Goal: Feedback & Contribution: Contribute content

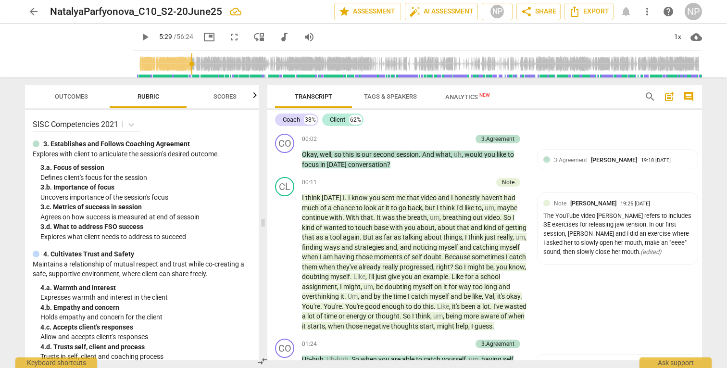
scroll to position [775, 0]
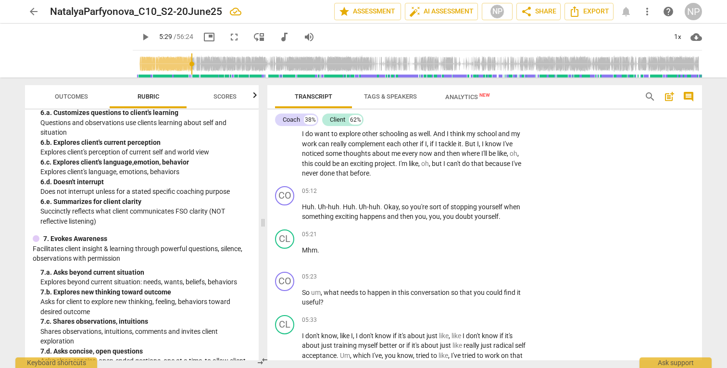
click at [716, 149] on div "arrow_back NatalyaParfyonova_C10_S2-20June25 edit star Assessment auto_fix_high…" at bounding box center [363, 184] width 727 height 368
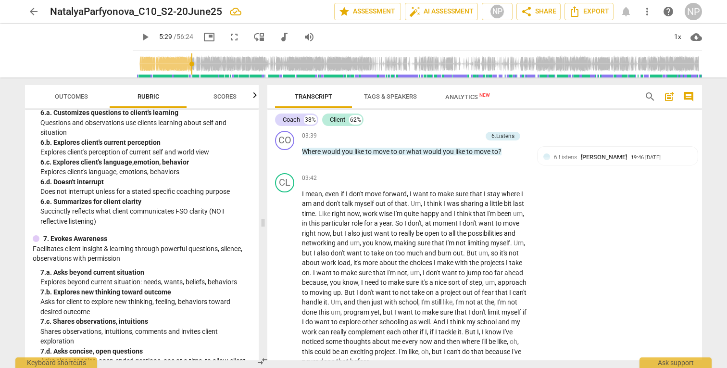
scroll to position [598, 0]
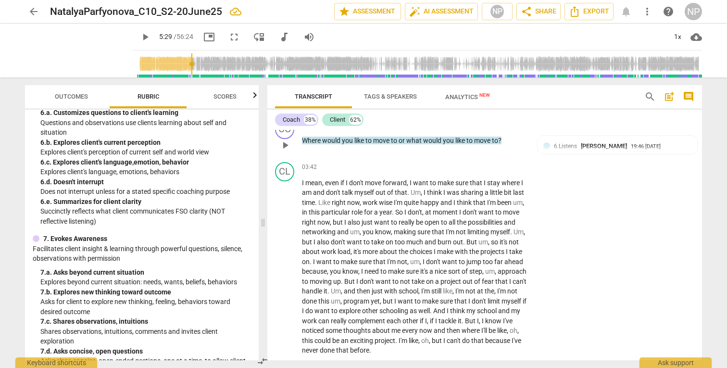
click at [500, 129] on div "6.Listens" at bounding box center [502, 125] width 23 height 9
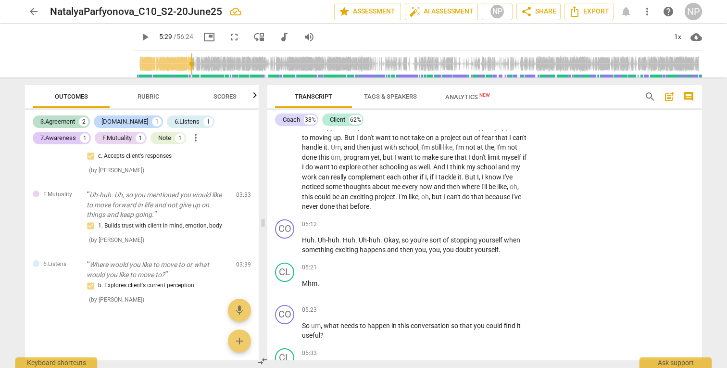
scroll to position [764, 0]
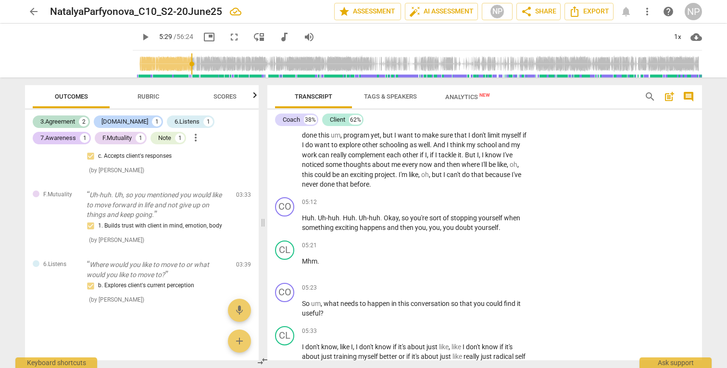
click at [157, 99] on span "Rubric" at bounding box center [149, 96] width 22 height 7
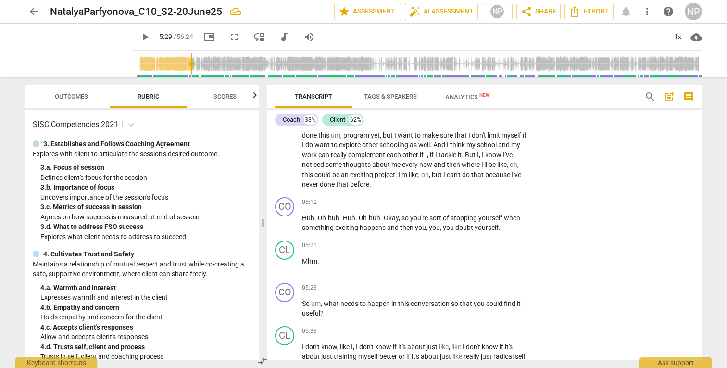
scroll to position [26, 0]
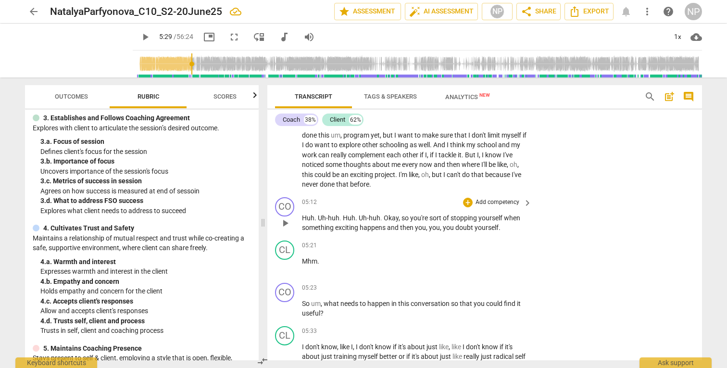
click at [477, 207] on p "Add competency" at bounding box center [498, 202] width 46 height 9
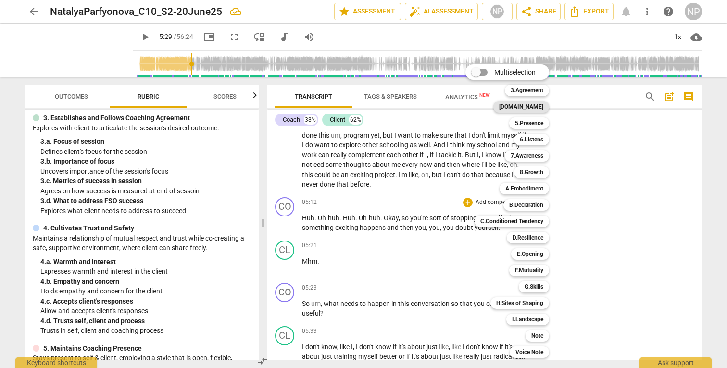
click at [537, 105] on b "[DOMAIN_NAME]" at bounding box center [521, 107] width 44 height 12
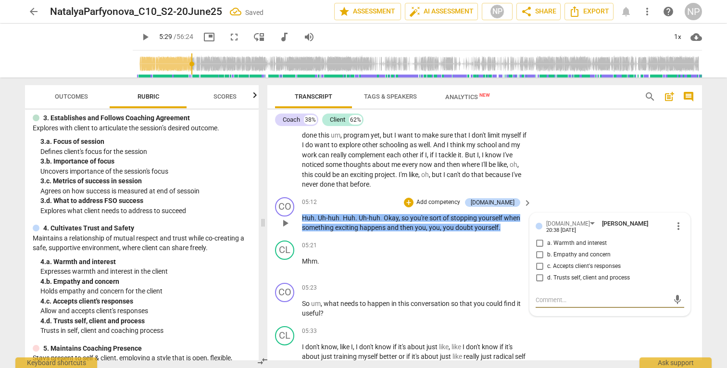
click at [539, 272] on input "c. Accepts client's responses" at bounding box center [539, 267] width 15 height 12
checkbox input "true"
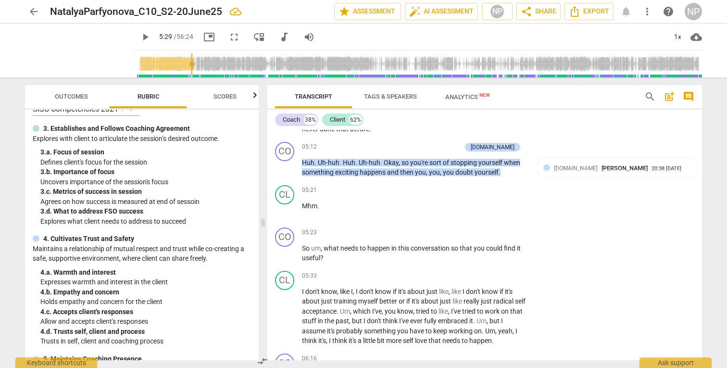
scroll to position [0, 0]
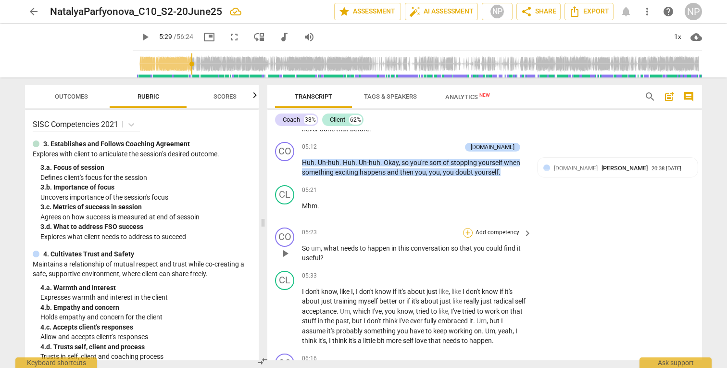
click at [468, 238] on div "+" at bounding box center [468, 233] width 10 height 10
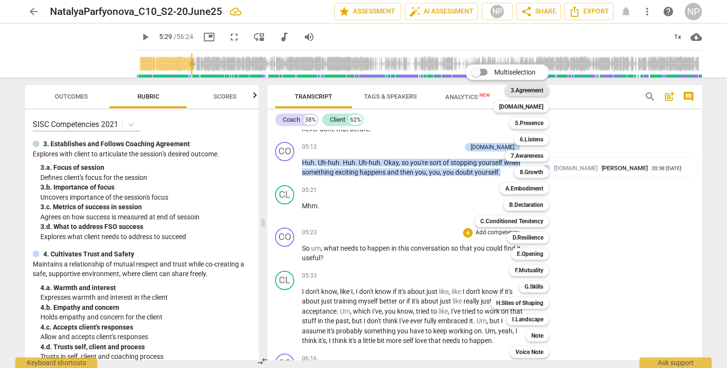
click at [532, 91] on b "3.Agreement" at bounding box center [527, 91] width 33 height 12
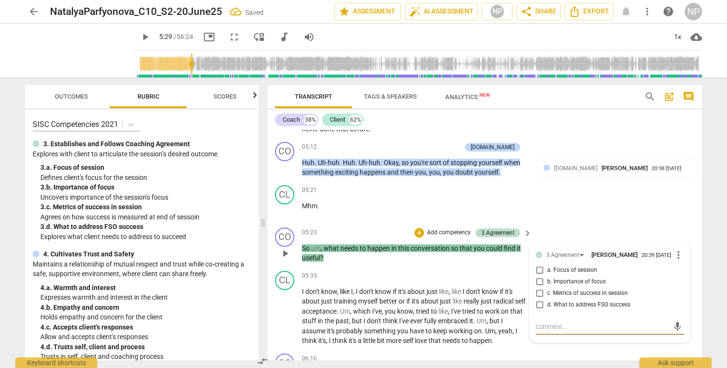
click at [536, 311] on input "d. What to address FSO success" at bounding box center [539, 305] width 15 height 12
checkbox input "true"
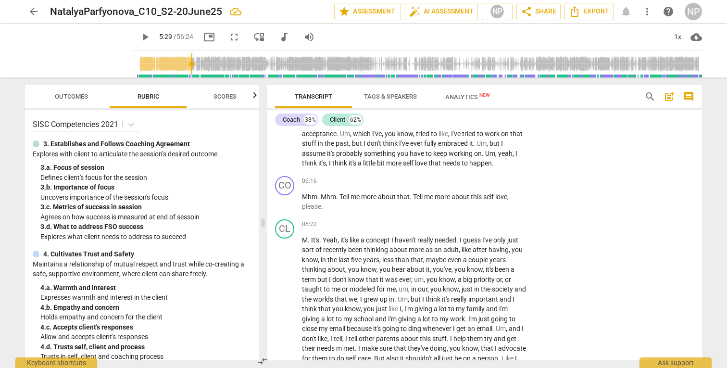
scroll to position [1019, 0]
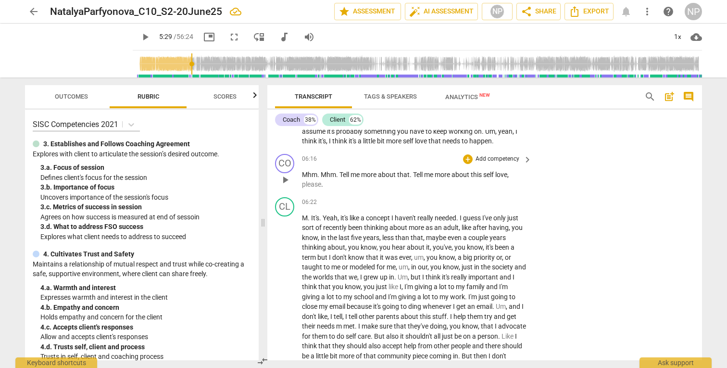
click at [483, 178] on span "this" at bounding box center [477, 175] width 13 height 8
click at [494, 178] on span "self" at bounding box center [488, 175] width 12 height 8
click at [415, 145] on span "self" at bounding box center [409, 141] width 12 height 8
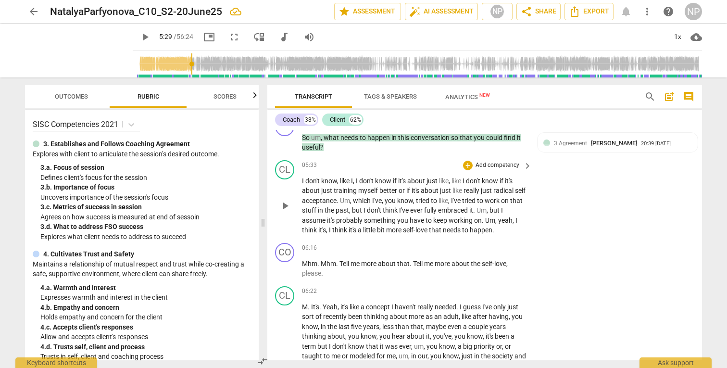
scroll to position [930, 0]
click at [315, 204] on span "acceptance" at bounding box center [319, 200] width 35 height 8
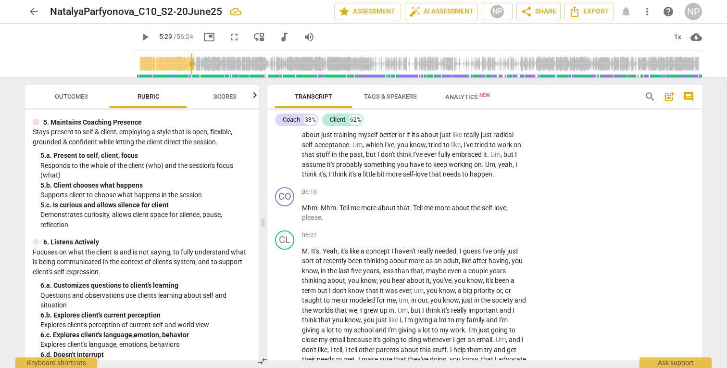
scroll to position [253, 0]
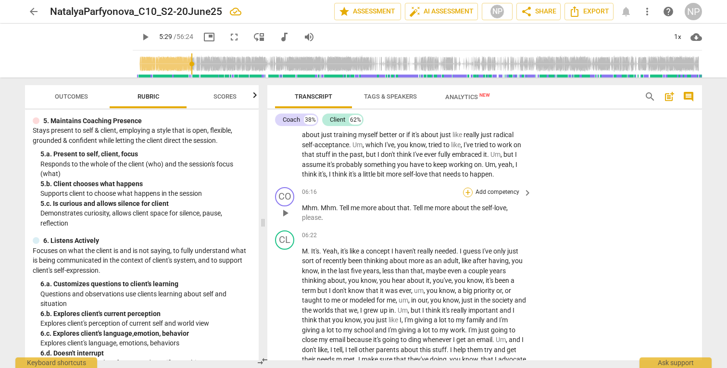
click at [468, 197] on div "+" at bounding box center [468, 193] width 10 height 10
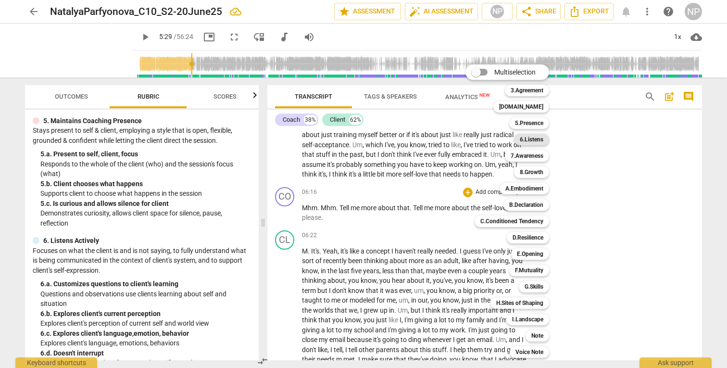
click at [537, 138] on b "6.Listens" at bounding box center [532, 140] width 24 height 12
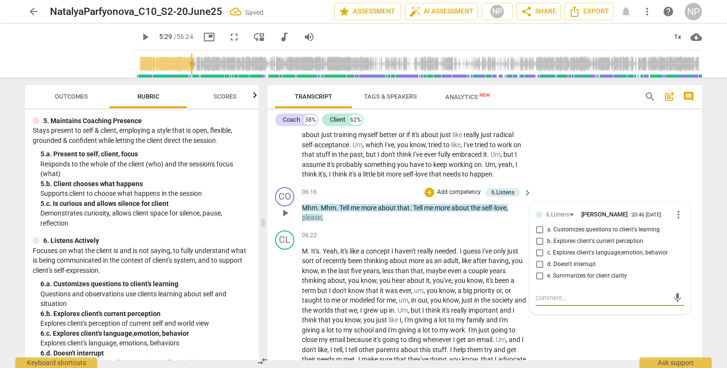
click at [539, 236] on input "a. Customizes questions to client's learning" at bounding box center [539, 230] width 15 height 12
checkbox input "true"
click at [538, 247] on input "b. Explores client's current perception" at bounding box center [539, 242] width 15 height 12
checkbox input "true"
click at [537, 259] on input "c. Explores client's language,emotion, behavior" at bounding box center [539, 253] width 15 height 12
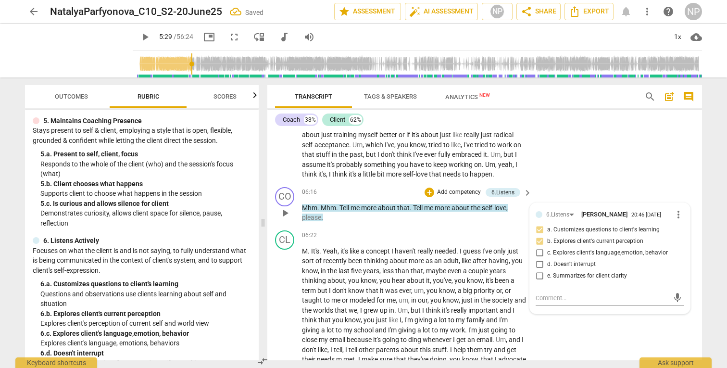
checkbox input "true"
click at [539, 236] on input "a. Customizes questions to client's learning" at bounding box center [539, 230] width 15 height 12
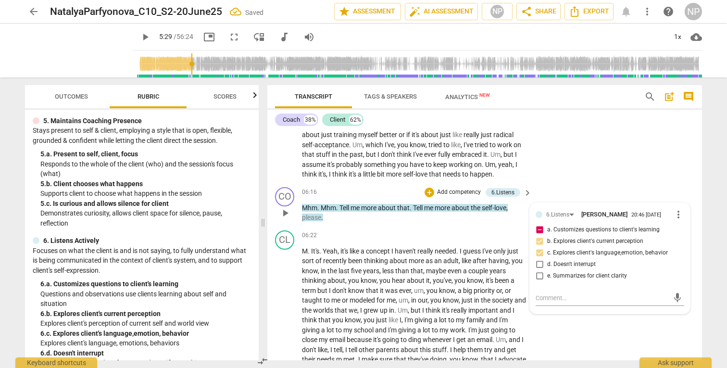
click at [539, 236] on input "a. Customizes questions to client's learning" at bounding box center [539, 230] width 15 height 12
checkbox input "false"
click at [438, 255] on span "needed" at bounding box center [446, 251] width 22 height 8
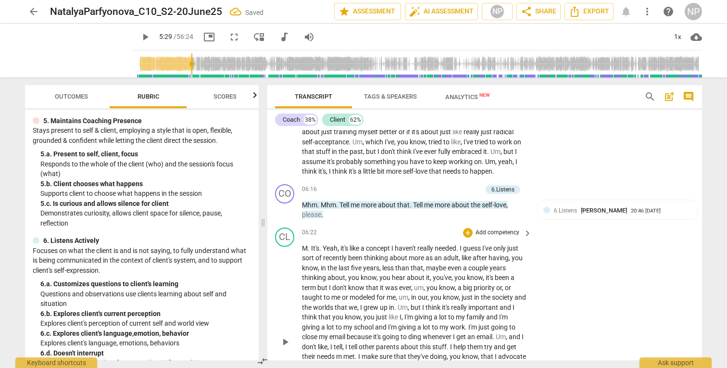
scroll to position [1110, 0]
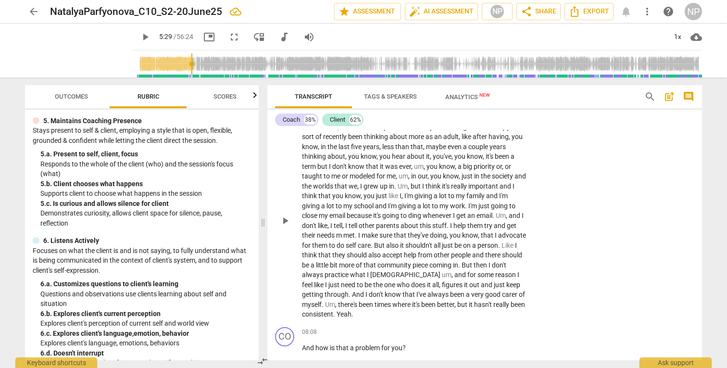
click at [376, 229] on span "other" at bounding box center [367, 226] width 17 height 8
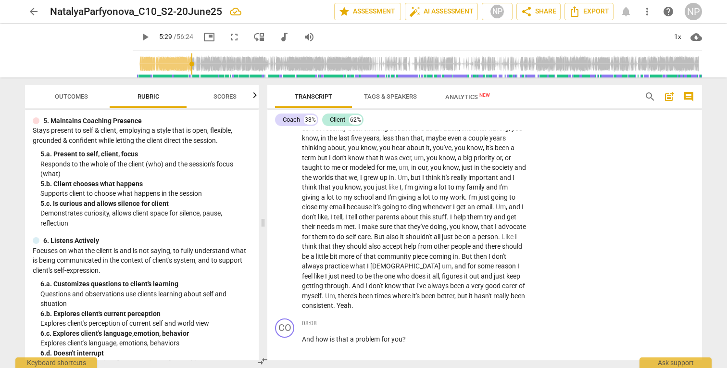
scroll to position [1118, 0]
drag, startPoint x: 343, startPoint y: 249, endPoint x: 338, endPoint y: 248, distance: 4.9
click at [338, 230] on span "m" at bounding box center [339, 227] width 7 height 8
click at [419, 230] on span "they've" at bounding box center [411, 227] width 22 height 8
click at [359, 240] on span "care" at bounding box center [364, 237] width 13 height 8
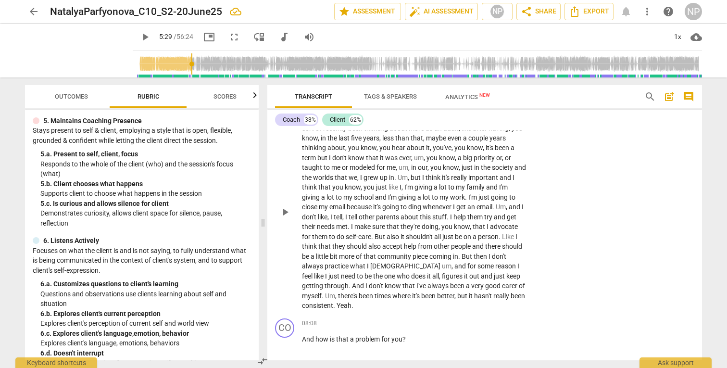
click at [362, 250] on span "should" at bounding box center [358, 246] width 22 height 8
click at [354, 300] on span "there's" at bounding box center [348, 296] width 21 height 8
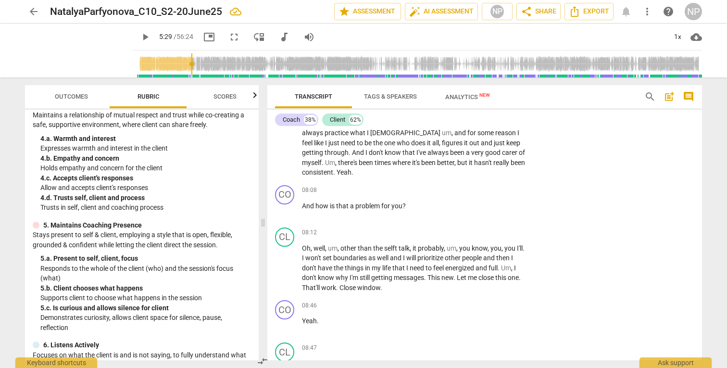
scroll to position [148, 0]
click at [483, 195] on p "Add competency" at bounding box center [498, 190] width 46 height 9
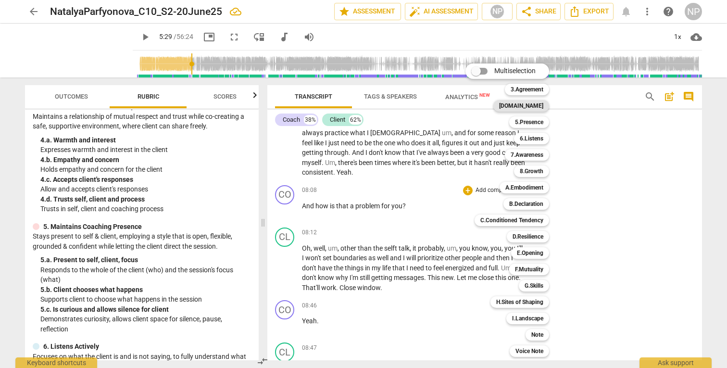
click at [538, 106] on b "[DOMAIN_NAME]" at bounding box center [521, 106] width 44 height 12
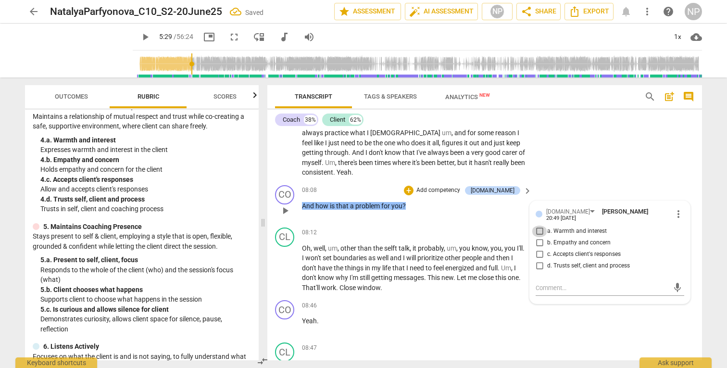
click at [538, 237] on input "a. Warmth and interest" at bounding box center [539, 231] width 15 height 12
checkbox input "true"
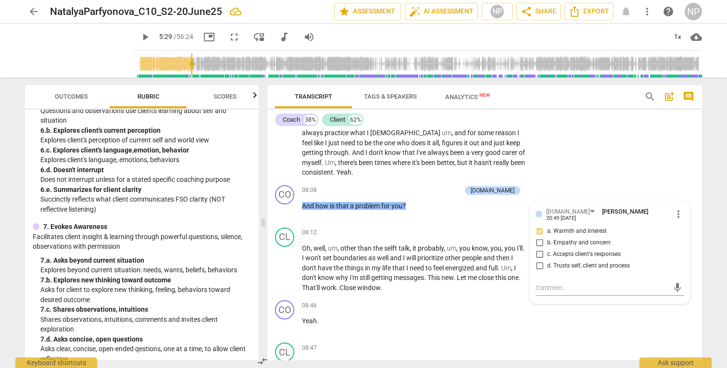
scroll to position [467, 0]
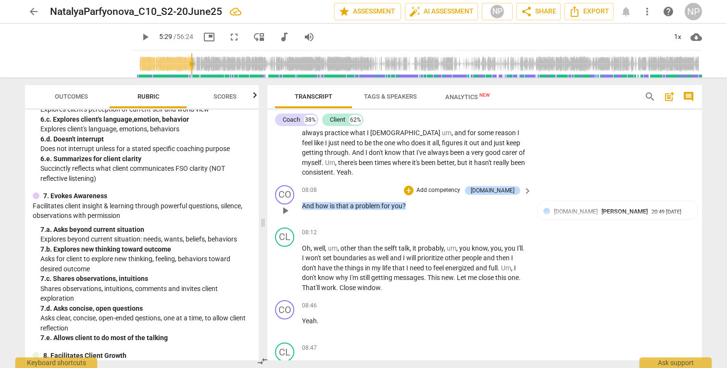
click at [456, 195] on p "Add competency" at bounding box center [438, 190] width 46 height 9
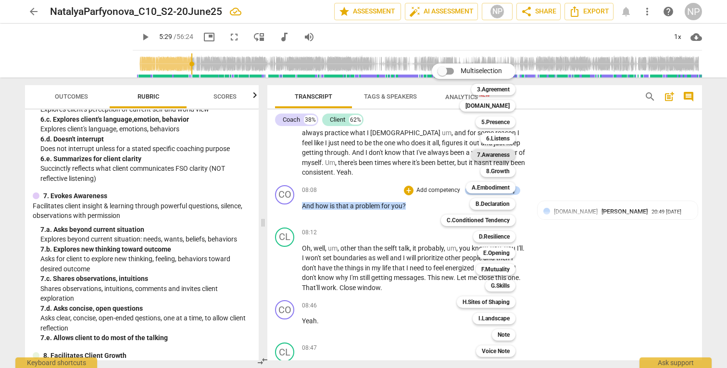
click at [501, 155] on b "7.Awareness" at bounding box center [493, 155] width 33 height 12
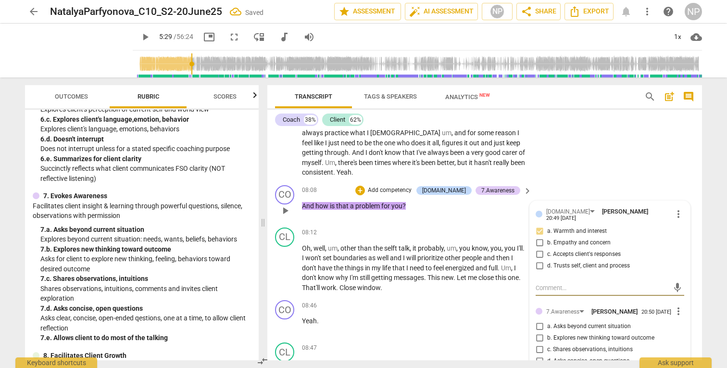
click at [536, 272] on input "d. Trusts self, client and process" at bounding box center [539, 266] width 15 height 12
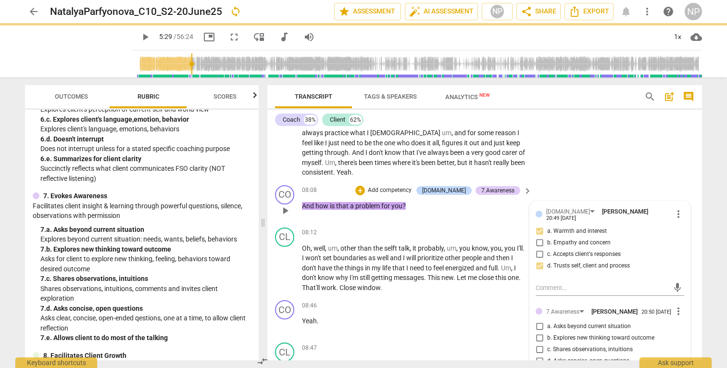
click at [536, 272] on input "d. Trusts self, client and process" at bounding box center [539, 266] width 15 height 12
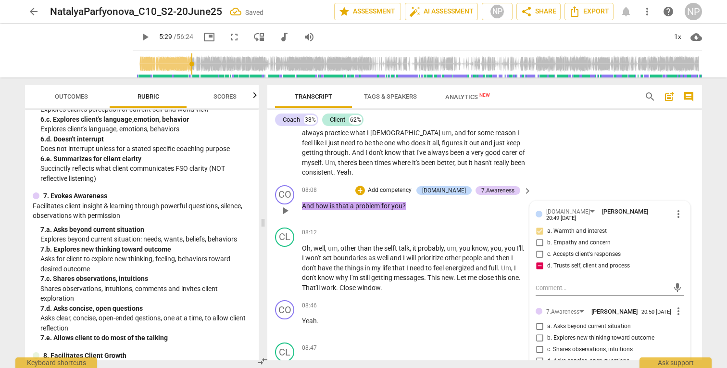
click at [539, 272] on input "d. Trusts self, client and process" at bounding box center [539, 266] width 15 height 12
checkbox input "false"
click at [674, 220] on span "more_vert" at bounding box center [679, 214] width 12 height 12
click at [681, 252] on li "Delete" at bounding box center [685, 252] width 33 height 18
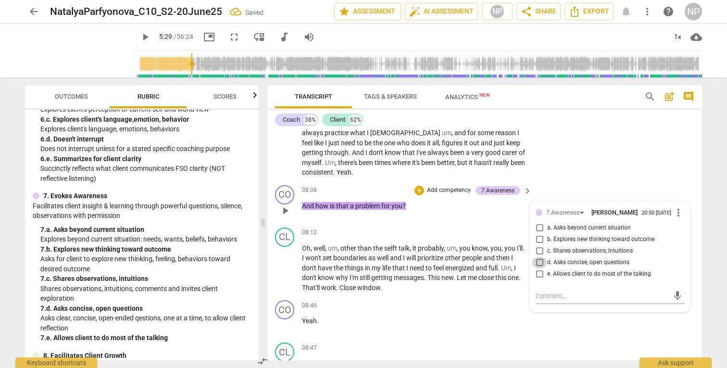
click at [538, 268] on input "d. Asks concise, open questions" at bounding box center [539, 263] width 15 height 12
checkbox input "true"
click at [548, 300] on textarea at bounding box center [602, 295] width 133 height 9
type textarea "I"
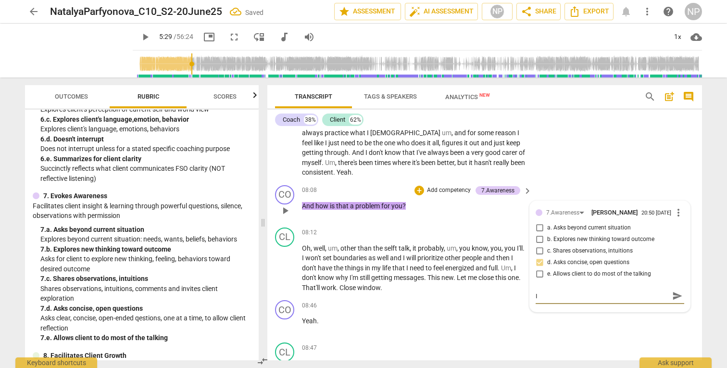
type textarea "I"
type textarea "I a"
type textarea "I am"
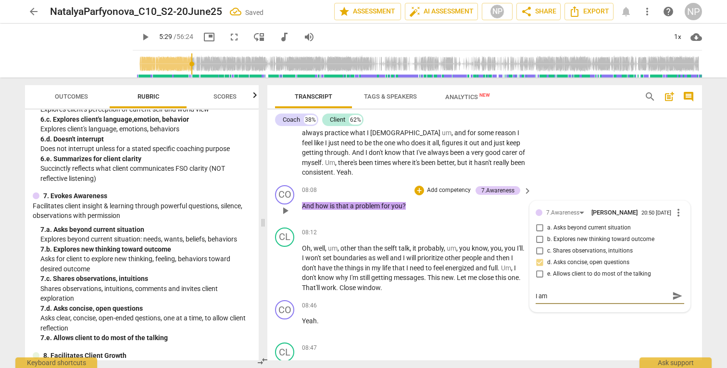
type textarea "I am"
type textarea "I am a"
type textarea "I am al"
type textarea "I am als"
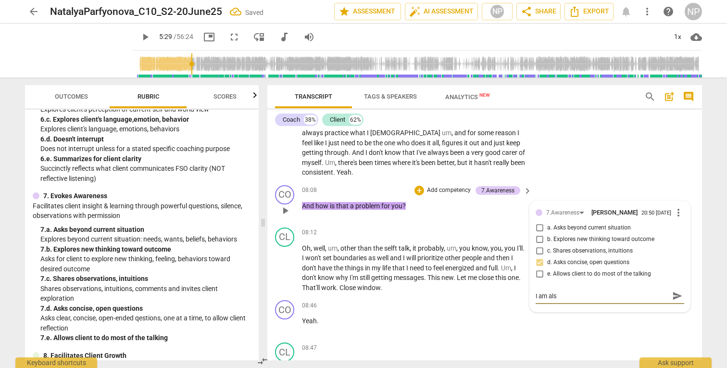
type textarea "I am also"
type textarea "I am also c"
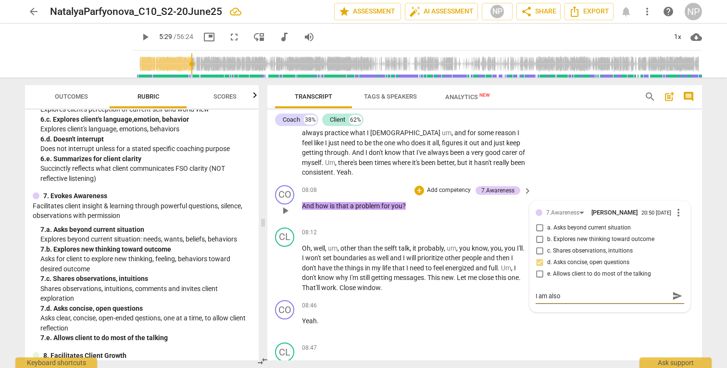
type textarea "I am also c"
type textarea "I am also cu"
type textarea "I am also cur"
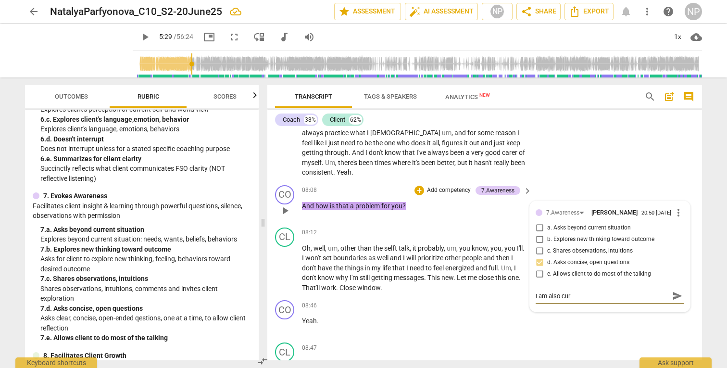
type textarea "I am also curi"
type textarea "I am also curio"
type textarea "I am also curiou"
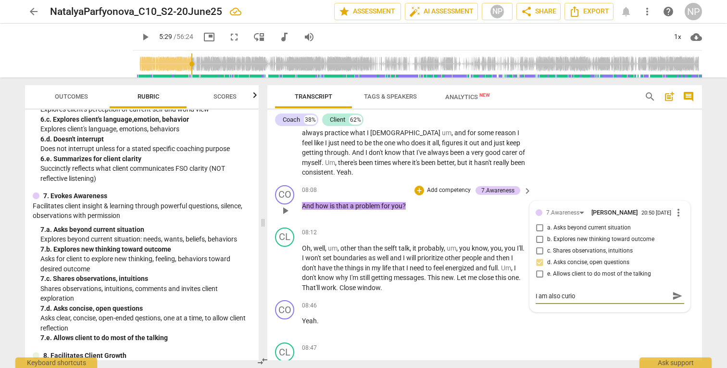
type textarea "I am also curiou"
type textarea "I am also curious"
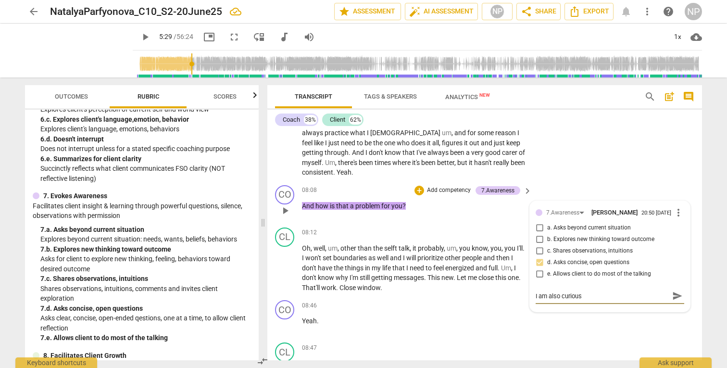
type textarea "I am also curious a"
type textarea "I am also curious ab"
type textarea "I am also curious abo"
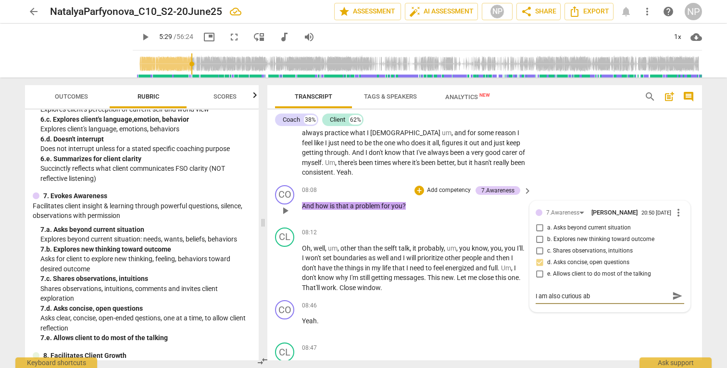
type textarea "I am also curious abo"
type textarea "I am also curious abou"
type textarea "I am also curious about"
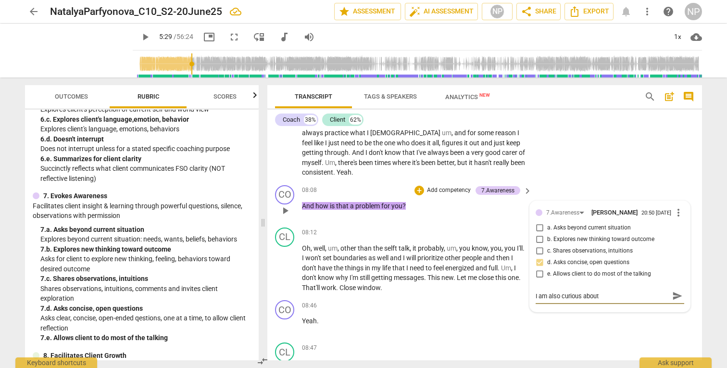
type textarea "I am also curious about"
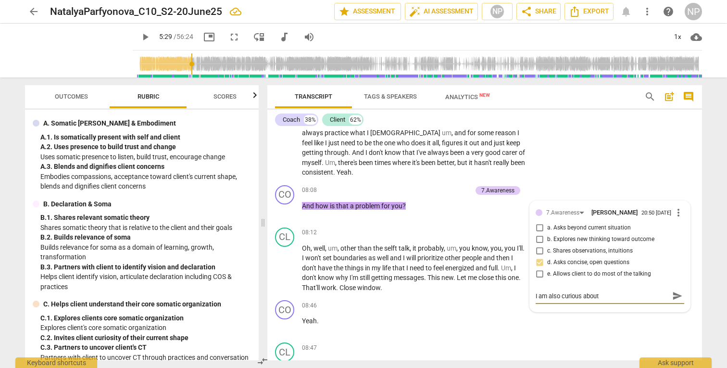
scroll to position [855, 0]
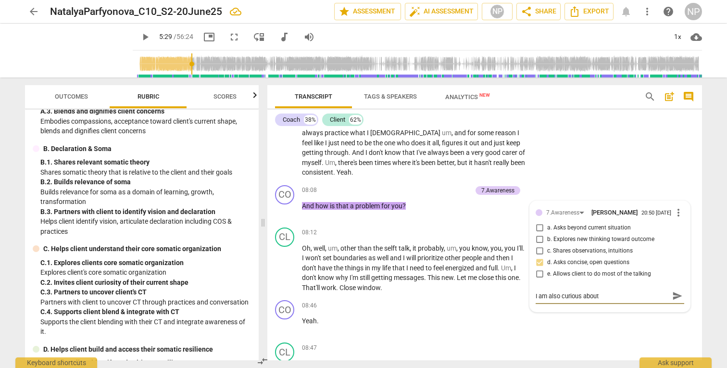
type input "329"
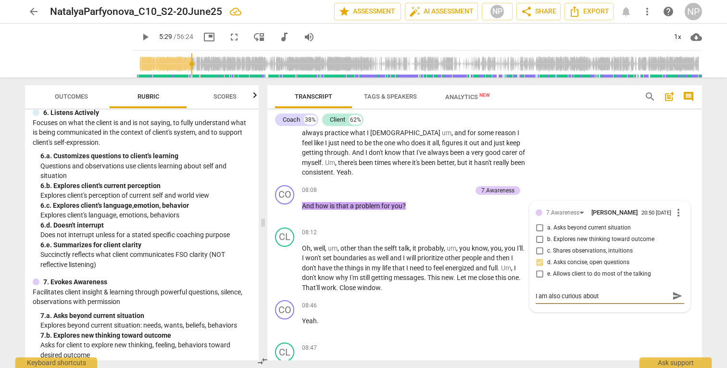
scroll to position [370, 0]
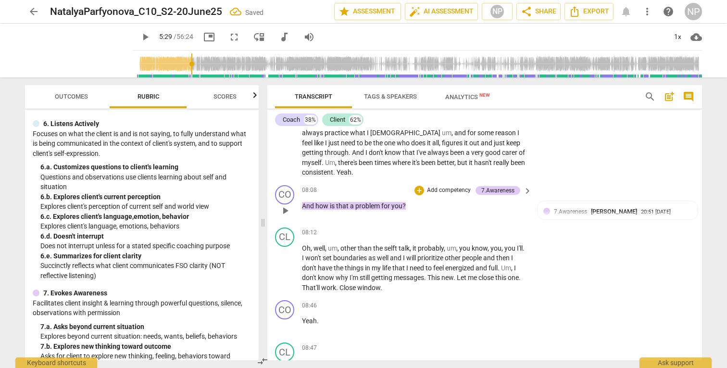
click at [460, 195] on p "Add competency" at bounding box center [449, 190] width 46 height 9
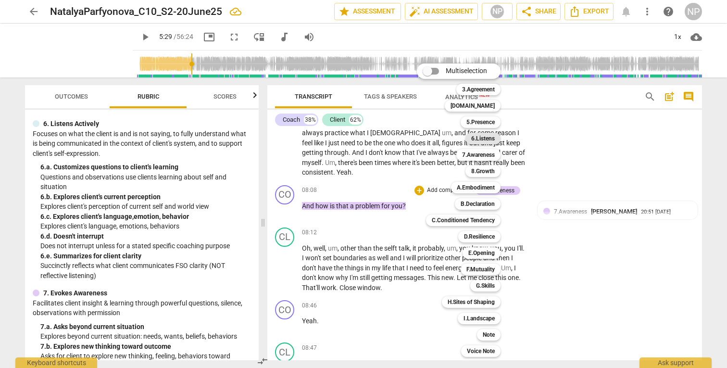
click at [482, 137] on b "6.Listens" at bounding box center [483, 139] width 24 height 12
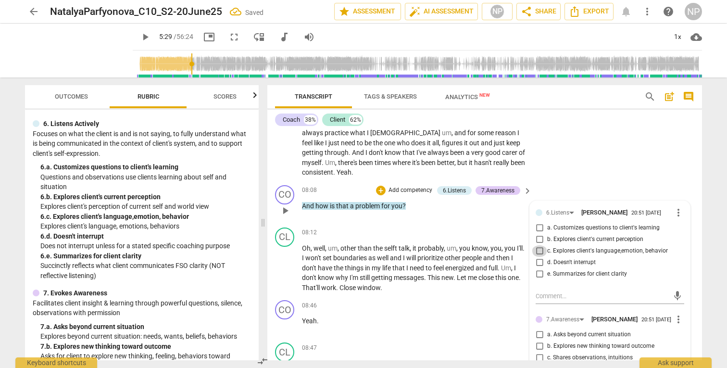
click at [538, 257] on input "c. Explores client's language,emotion, behavior" at bounding box center [539, 251] width 15 height 12
checkbox input "true"
click at [538, 245] on input "b. Explores client's current perception" at bounding box center [539, 240] width 15 height 12
checkbox input "true"
click at [538, 257] on input "c. Explores client's language,emotion, behavior" at bounding box center [539, 251] width 15 height 12
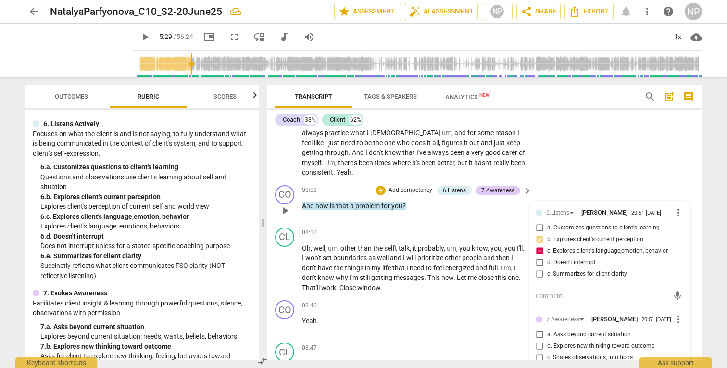
click at [538, 257] on input "c. Explores client's language,emotion, behavior" at bounding box center [539, 251] width 15 height 12
checkbox input "false"
click at [697, 158] on div "CL play_arrow pause 06:22 + Add competency keyboard_arrow_right M . It's . Yeah…" at bounding box center [484, 71] width 435 height 221
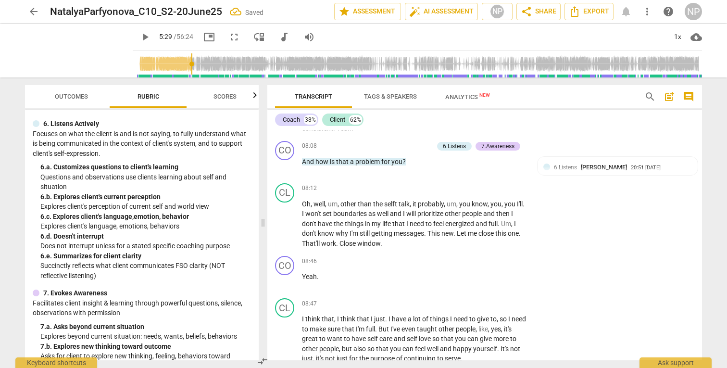
scroll to position [1318, 0]
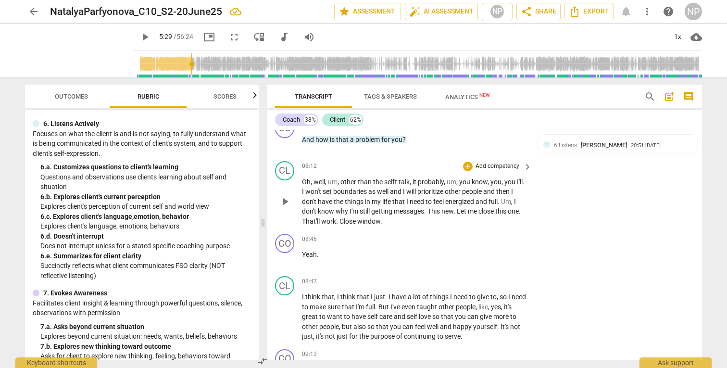
click at [397, 186] on span "selft" at bounding box center [391, 182] width 14 height 8
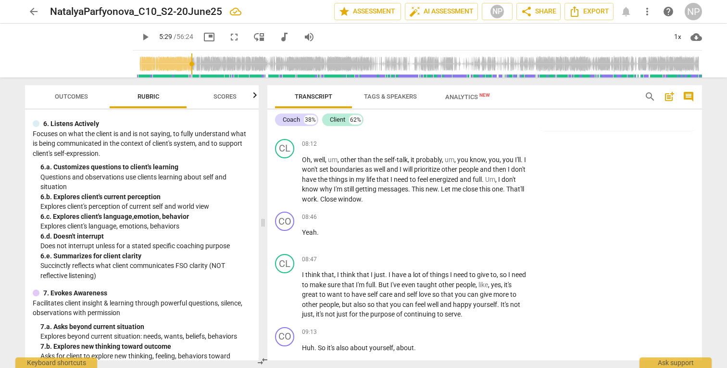
scroll to position [1351, 0]
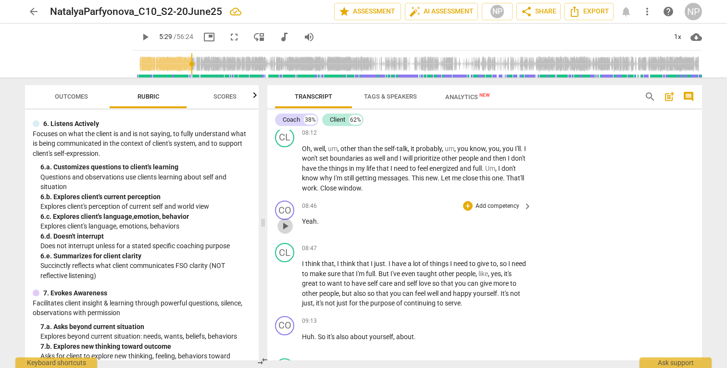
click at [286, 232] on span "play_arrow" at bounding box center [285, 226] width 12 height 12
click at [286, 232] on span "pause" at bounding box center [285, 226] width 12 height 12
click at [288, 174] on span "play_arrow" at bounding box center [285, 169] width 12 height 12
click at [425, 182] on span "This" at bounding box center [419, 178] width 14 height 8
type input "522"
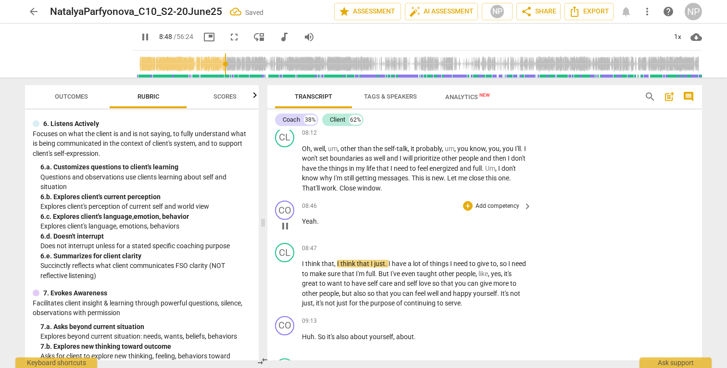
click at [308, 225] on span "Yeah" at bounding box center [309, 221] width 15 height 8
click at [302, 225] on span "Yeah" at bounding box center [309, 221] width 15 height 8
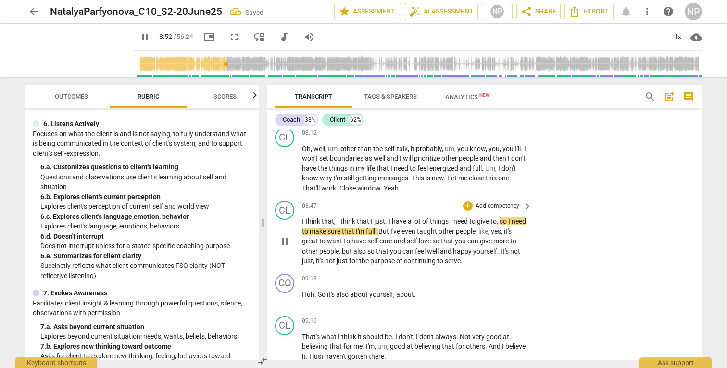
click at [302, 225] on span "I" at bounding box center [303, 221] width 3 height 8
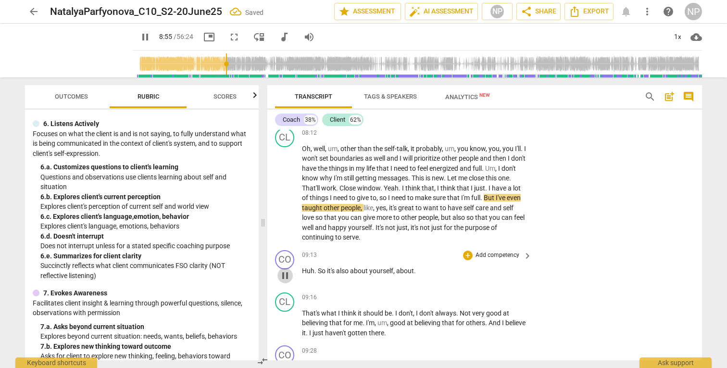
click at [287, 281] on span "pause" at bounding box center [285, 276] width 12 height 12
type input "536"
click at [490, 212] on span "care" at bounding box center [482, 208] width 14 height 8
click at [503, 212] on span "self" at bounding box center [508, 208] width 11 height 8
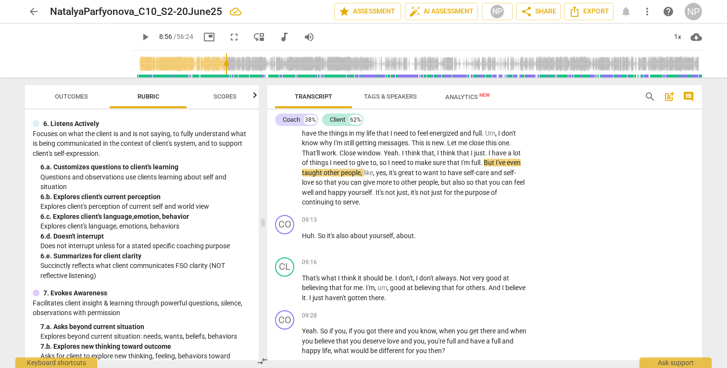
scroll to position [1397, 0]
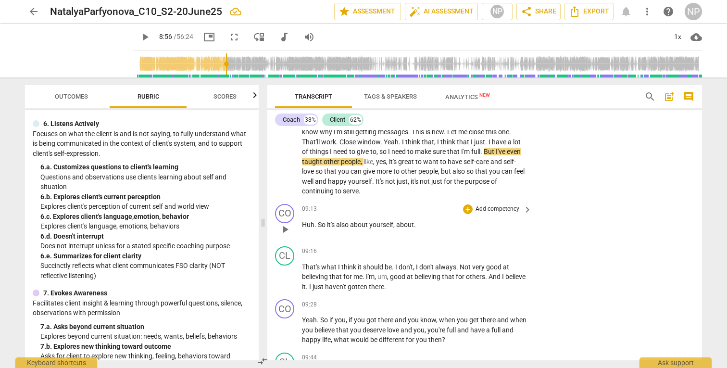
click at [287, 235] on span "play_arrow" at bounding box center [285, 230] width 12 height 12
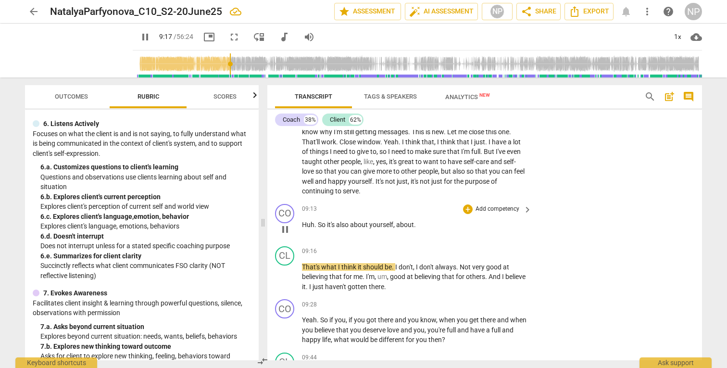
click at [287, 235] on span "pause" at bounding box center [285, 230] width 12 height 12
type input "558"
click at [413, 228] on span "about" at bounding box center [405, 225] width 18 height 8
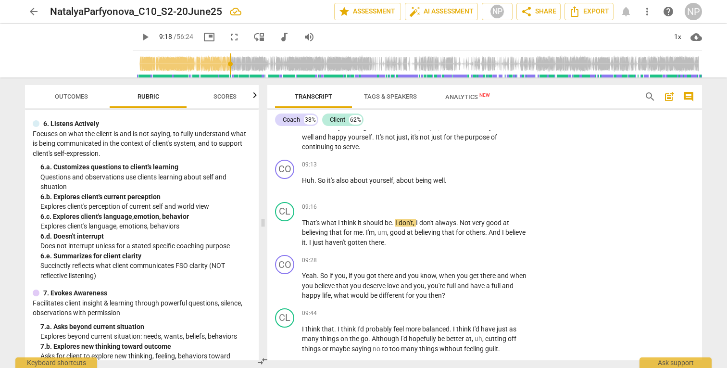
scroll to position [1485, 0]
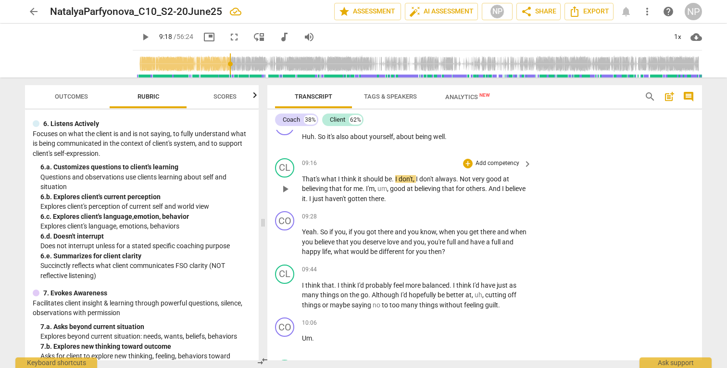
click at [282, 195] on span "play_arrow" at bounding box center [285, 189] width 12 height 12
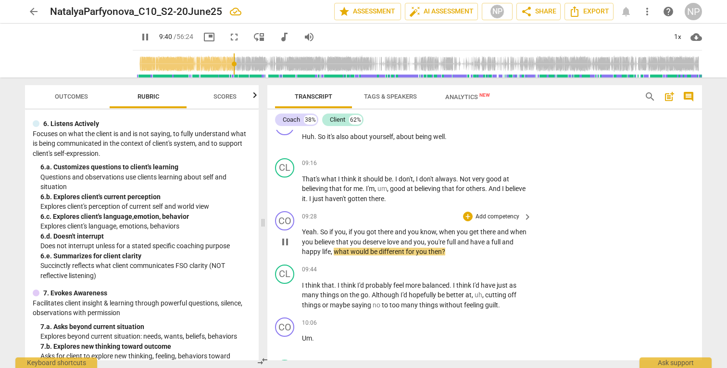
click at [284, 248] on span "pause" at bounding box center [285, 242] width 12 height 12
type input "581"
click at [439, 236] on span "when" at bounding box center [448, 232] width 18 height 8
drag, startPoint x: 488, startPoint y: 261, endPoint x: 443, endPoint y: 263, distance: 45.7
click at [443, 257] on p "Yeah . So if you , if you got there and you know. When you get there and when y…" at bounding box center [414, 242] width 225 height 30
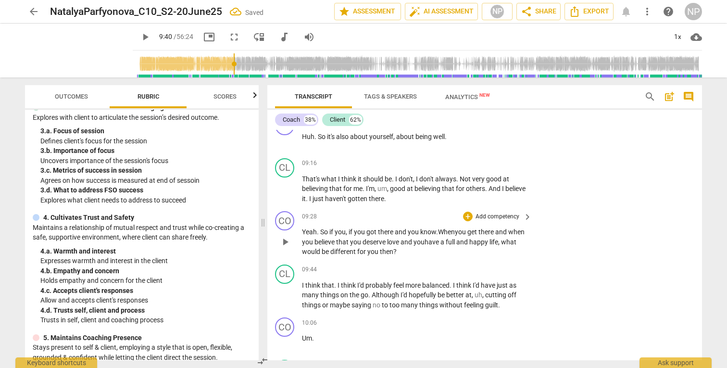
scroll to position [21, 0]
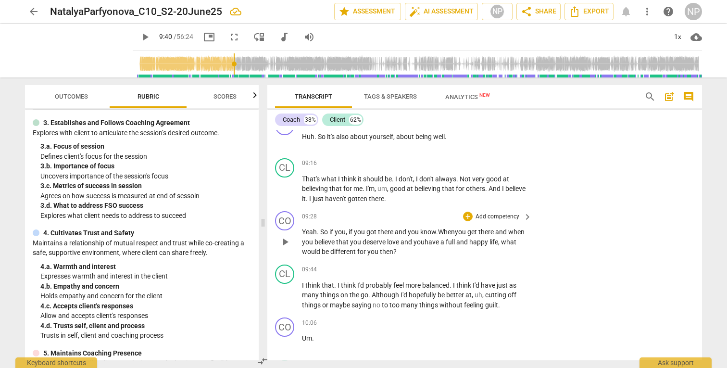
click at [505, 221] on p "Add competency" at bounding box center [498, 217] width 46 height 9
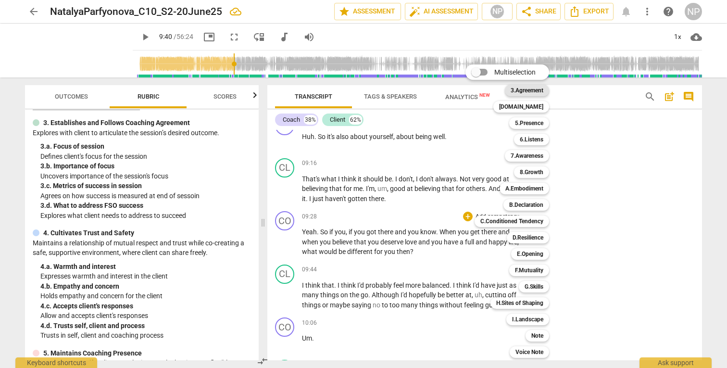
click at [527, 89] on b "3.Agreement" at bounding box center [527, 91] width 33 height 12
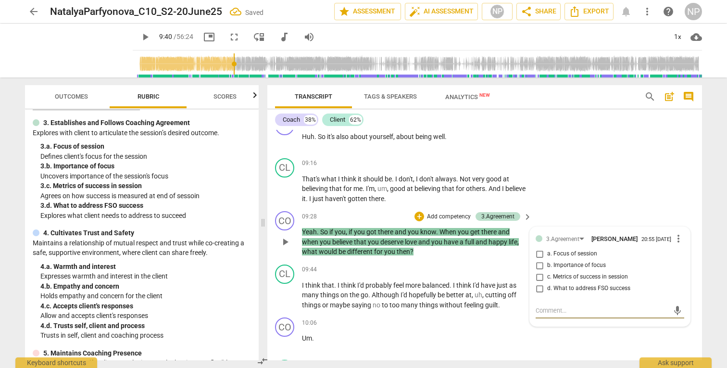
click at [540, 271] on input "b. Importance of focus" at bounding box center [539, 266] width 15 height 12
checkbox input "true"
click at [698, 154] on div "CO play_arrow pause 09:13 + Add competency keyboard_arrow_right Huh . So it's a…" at bounding box center [484, 133] width 435 height 42
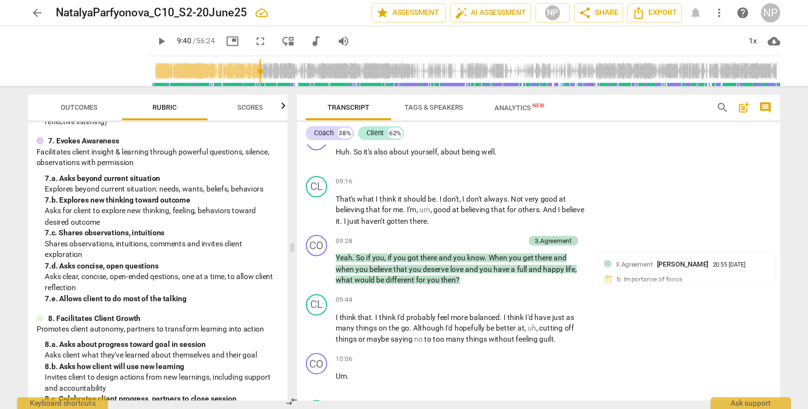
scroll to position [530, 0]
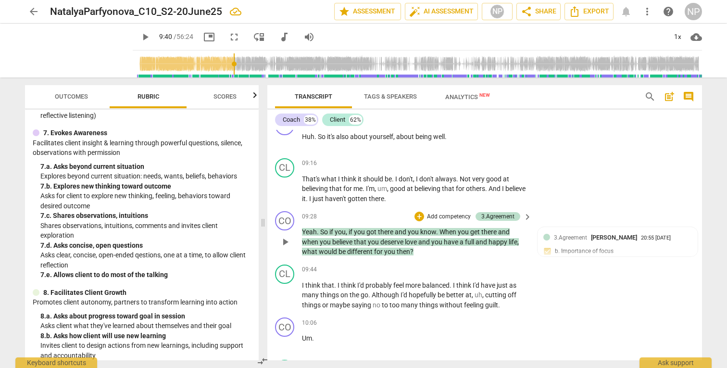
click at [454, 221] on p "Add competency" at bounding box center [449, 217] width 46 height 9
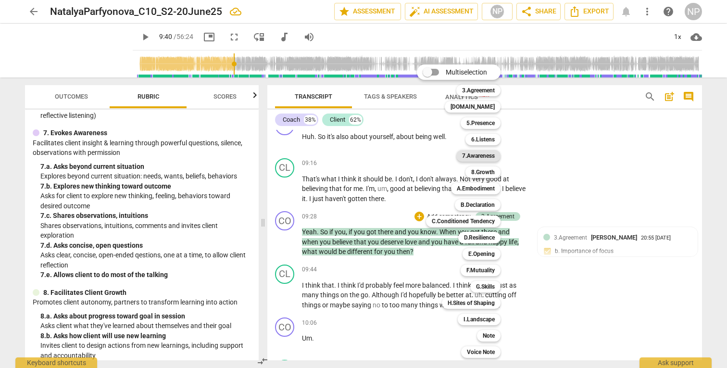
click at [487, 157] on b "7.Awareness" at bounding box center [478, 156] width 33 height 12
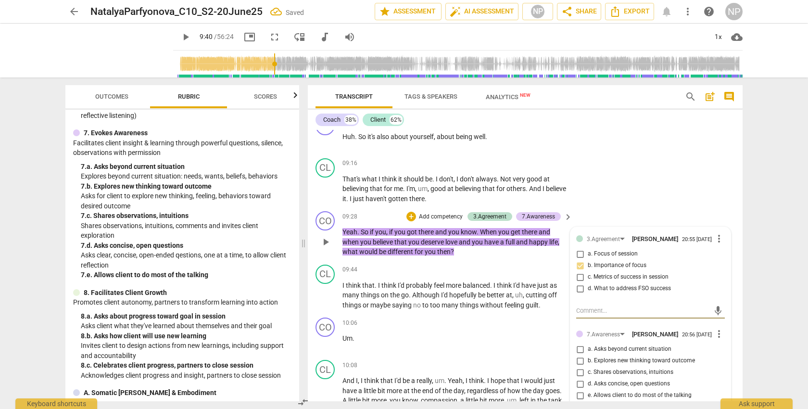
scroll to position [1485, 0]
click at [577, 355] on input "a. Asks beyond current situation" at bounding box center [579, 349] width 15 height 12
checkbox input "true"
click at [579, 366] on input "b. Explores new thinking toward outcome" at bounding box center [579, 361] width 15 height 12
checkbox input "true"
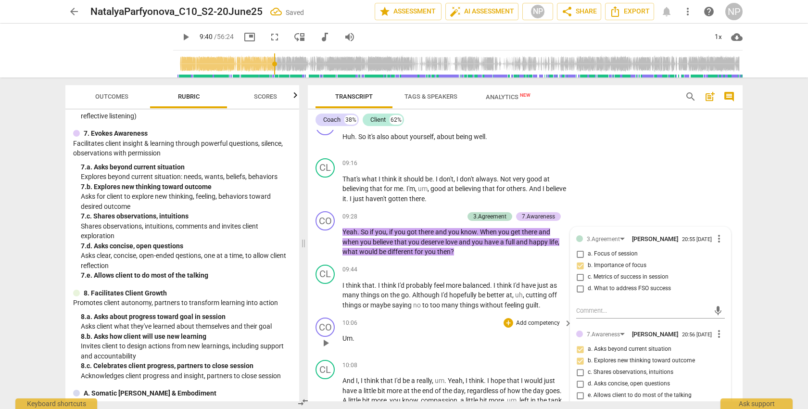
click at [726, 348] on div "CO play_arrow pause 10:06 + Add competency keyboard_arrow_right Um ." at bounding box center [525, 334] width 435 height 42
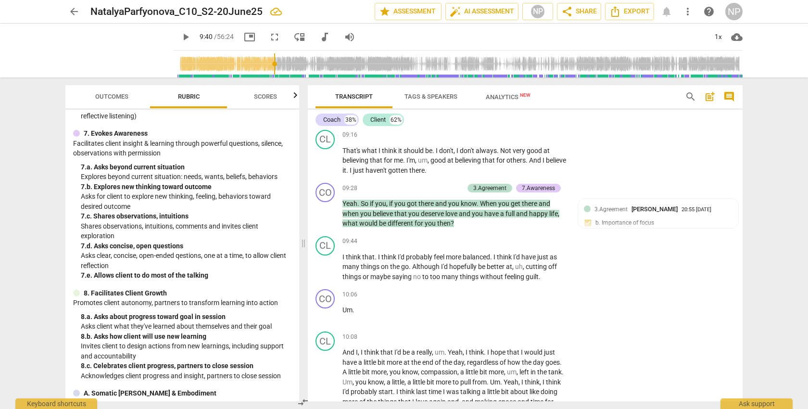
scroll to position [1524, 0]
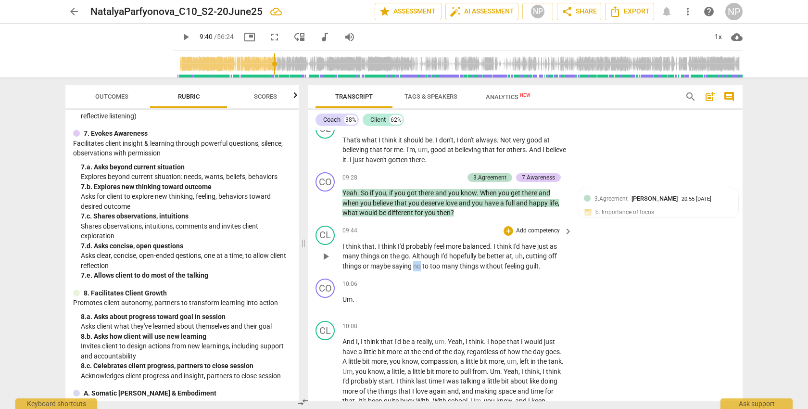
click at [414, 270] on span "no" at bounding box center [417, 266] width 9 height 8
click at [460, 270] on span "things" at bounding box center [470, 266] width 20 height 8
click at [325, 310] on span "play_arrow" at bounding box center [326, 304] width 12 height 12
click at [341, 359] on div "play_arrow pause" at bounding box center [330, 391] width 25 height 102
click at [343, 345] on span "And" at bounding box center [348, 342] width 13 height 8
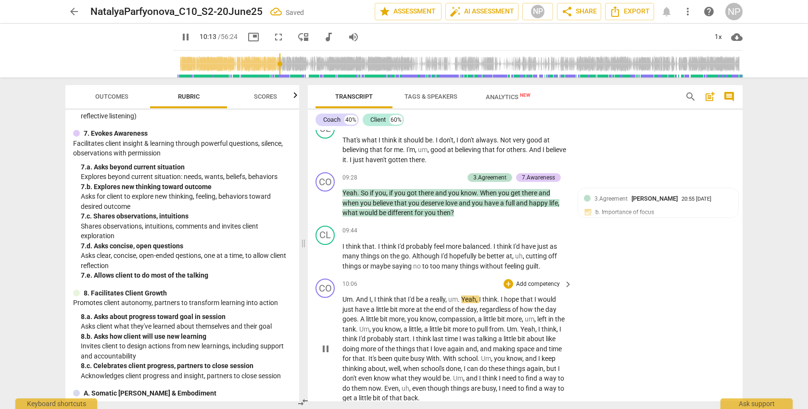
click at [343, 303] on span "Um" at bounding box center [347, 299] width 10 height 8
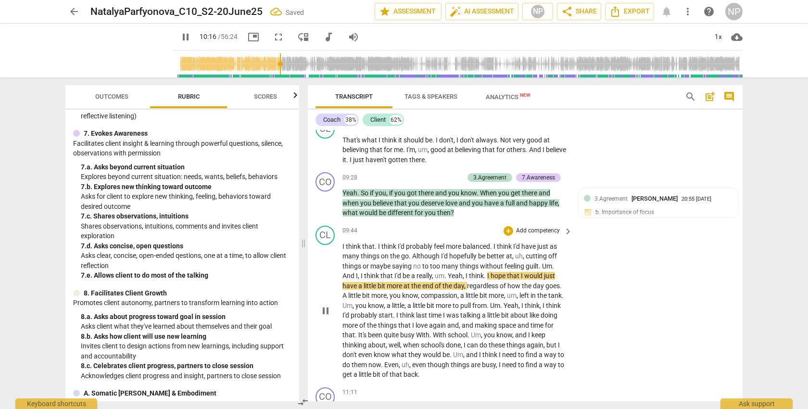
click at [327, 316] on span "pause" at bounding box center [326, 311] width 12 height 12
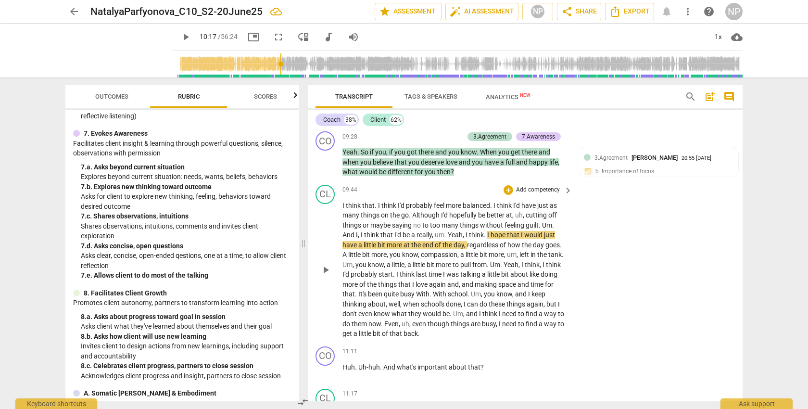
click at [327, 275] on span "play_arrow" at bounding box center [326, 270] width 12 height 12
click at [327, 275] on span "pause" at bounding box center [326, 270] width 12 height 12
click at [327, 275] on span "play_arrow" at bounding box center [326, 270] width 12 height 12
click at [327, 275] on span "pause" at bounding box center [326, 270] width 12 height 12
type input "626"
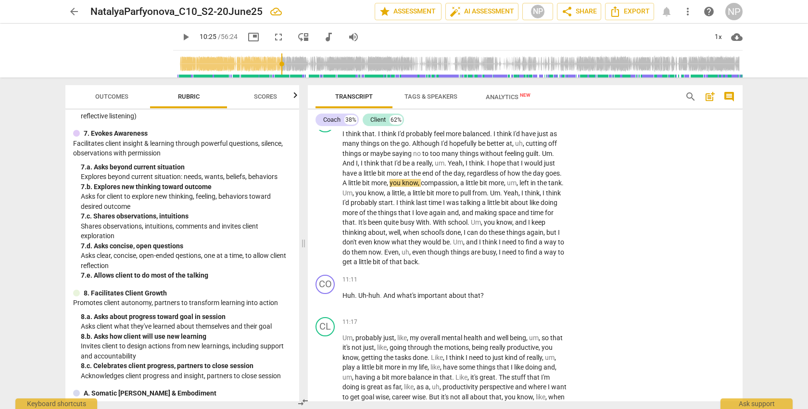
scroll to position [1647, 0]
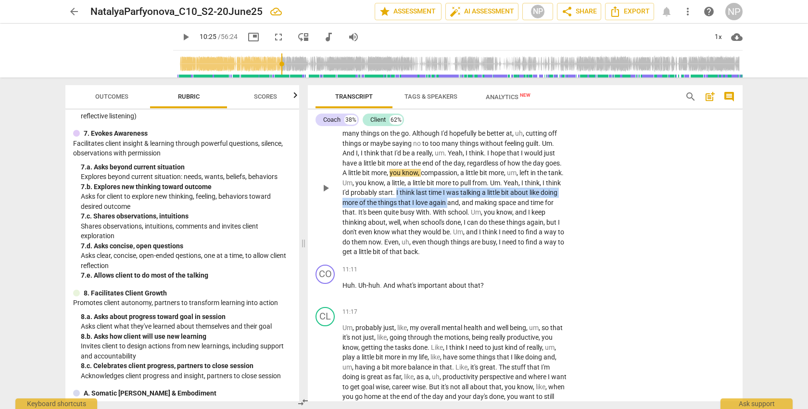
drag, startPoint x: 412, startPoint y: 211, endPoint x: 466, endPoint y: 220, distance: 54.6
click at [466, 220] on p "I think that . I think I'd probably feel more balanced . I think I'd have just …" at bounding box center [454, 188] width 225 height 138
click at [498, 206] on span "keyboard_arrow_down" at bounding box center [498, 207] width 12 height 12
click at [474, 207] on div "+" at bounding box center [475, 207] width 10 height 10
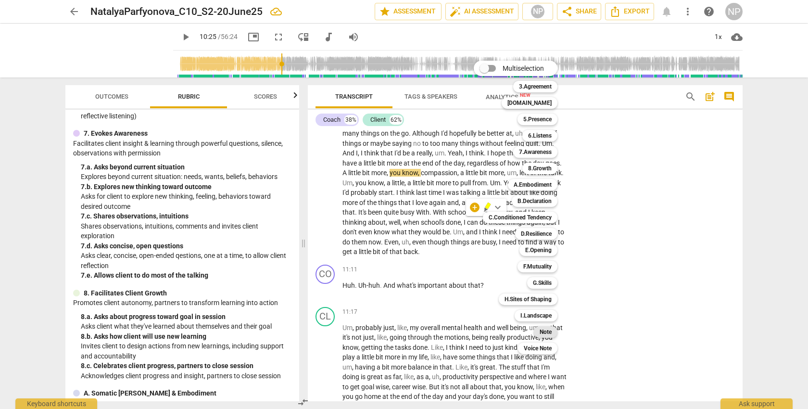
click at [550, 331] on b "Note" at bounding box center [545, 332] width 12 height 12
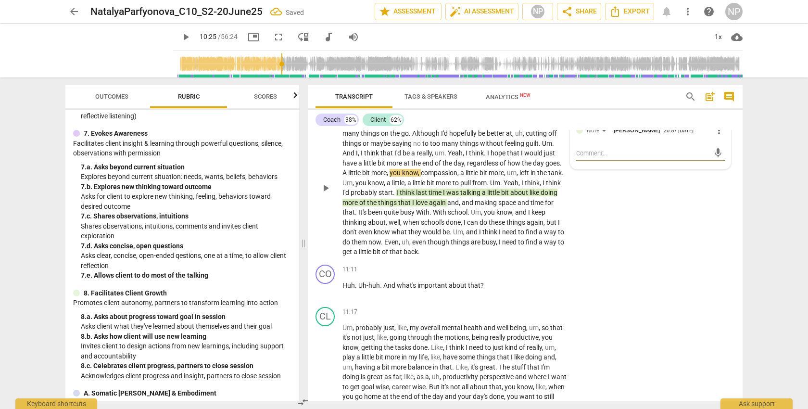
type textarea "l"
type textarea "la"
type textarea "las"
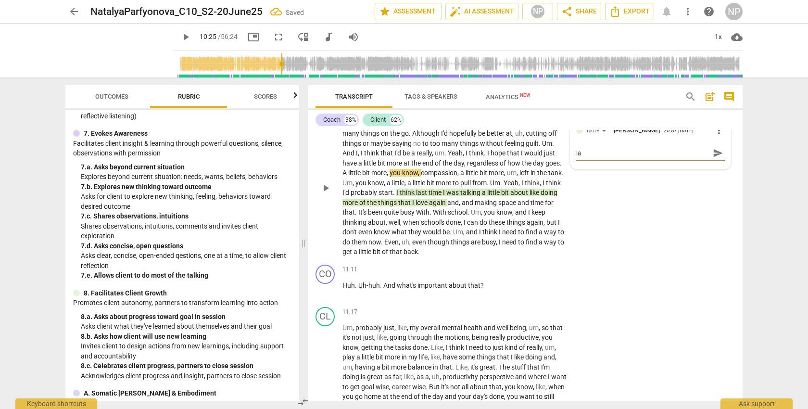
type textarea "las"
type textarea "last"
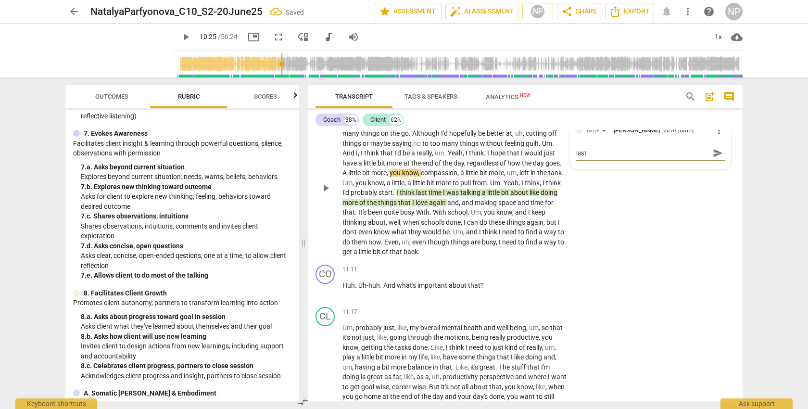
type textarea "last t"
type textarea "last ti"
type textarea "last [PERSON_NAME]"
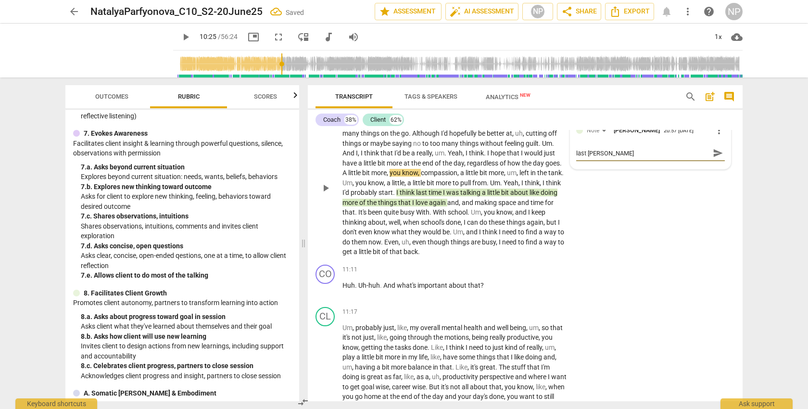
type textarea "last time"
type textarea "last time e"
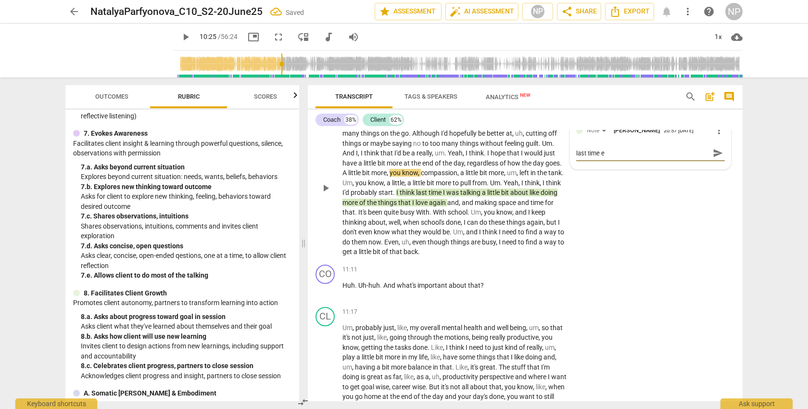
type textarea "last time er"
type textarea "last time e"
type textarea "last time"
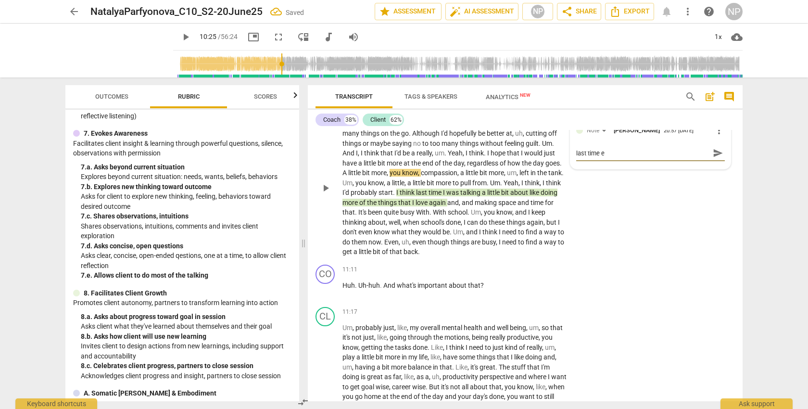
type textarea "last time"
type textarea "last timew"
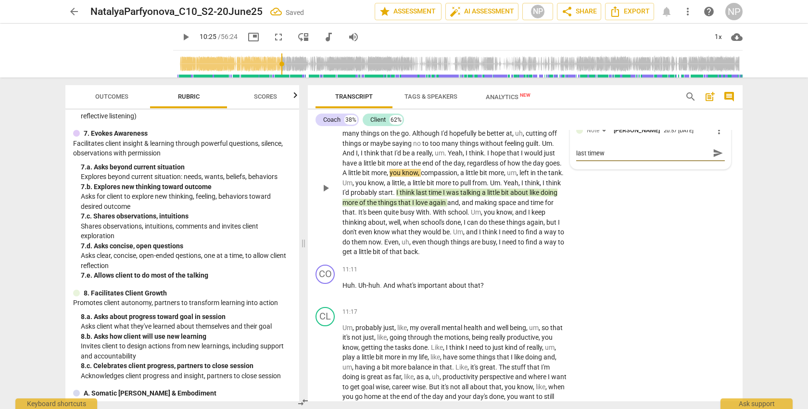
type textarea "last timewe"
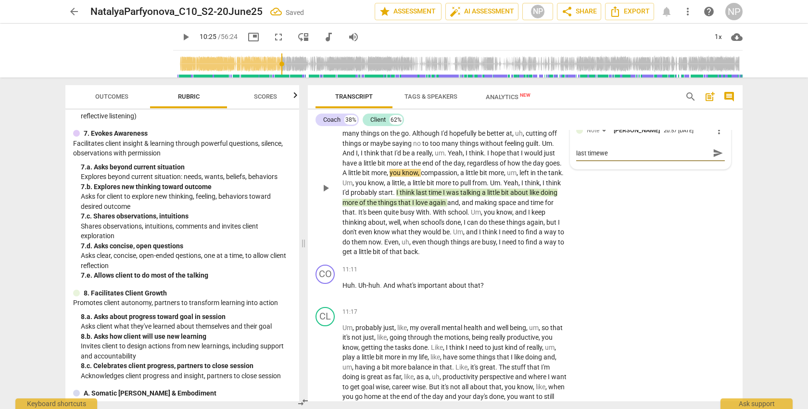
type textarea "last timewe"
type textarea "last timew"
type textarea "last time"
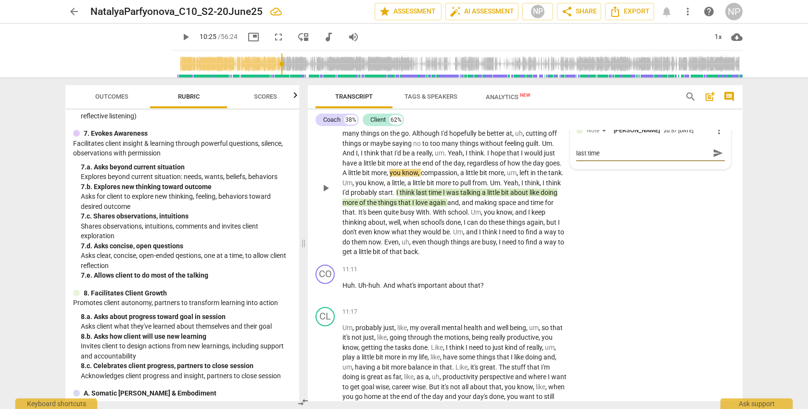
type textarea "last time"
drag, startPoint x: 604, startPoint y: 176, endPoint x: 568, endPoint y: 176, distance: 36.1
click at [570, 169] on div "Note [PERSON_NAME] 20:57 [DATE] more_vert last time last time send" at bounding box center [650, 144] width 160 height 50
type textarea "I"
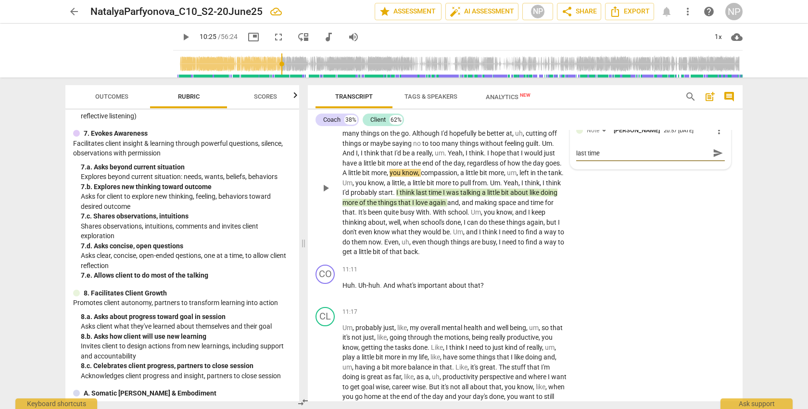
type textarea "I"
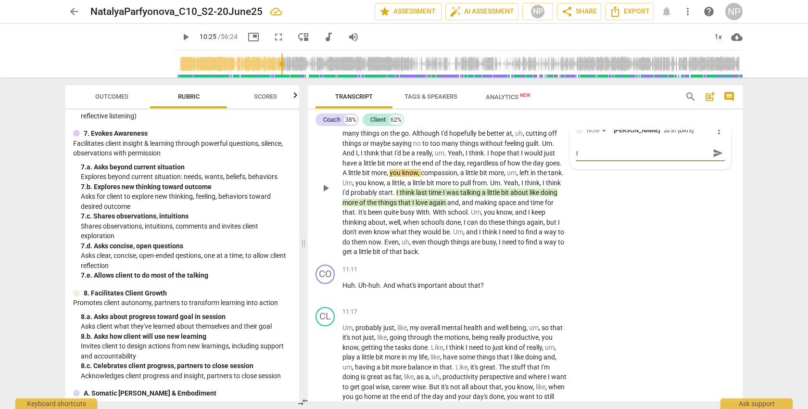
type textarea "In"
type textarea "In o"
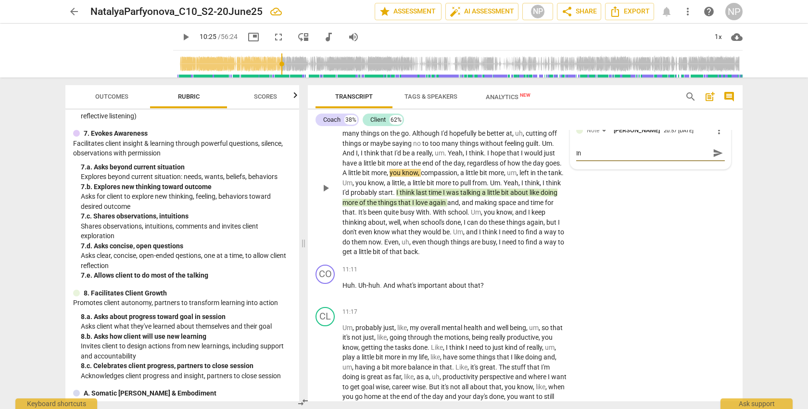
type textarea "In o"
type textarea "In ou"
type textarea "In our"
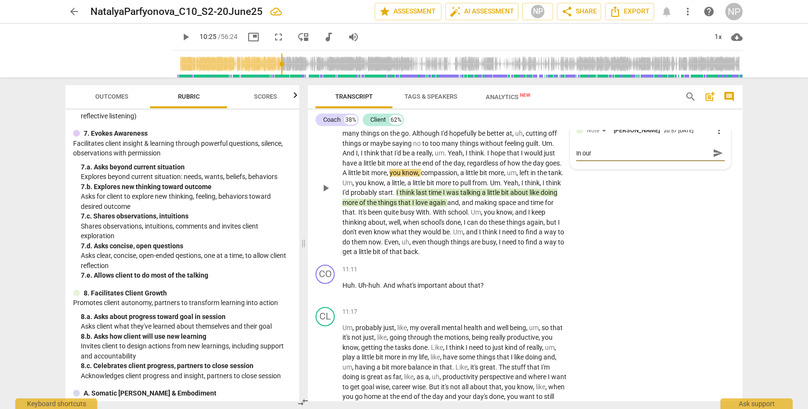
type textarea "In our"
type textarea "In our f"
type textarea "In our fi"
type textarea "In our fir"
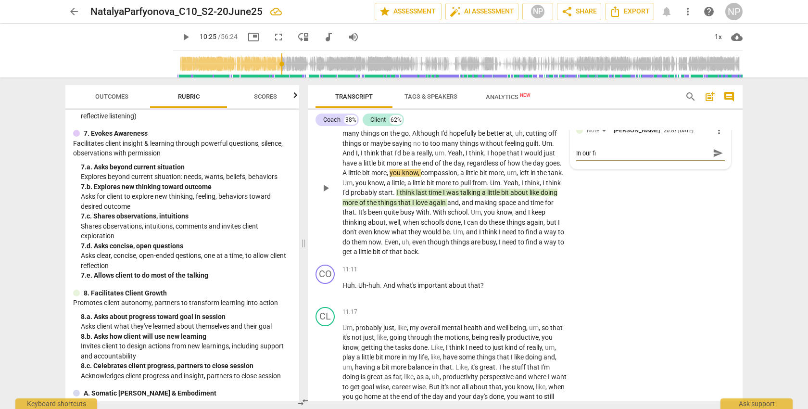
type textarea "In our fir"
type textarea "In our firs"
type textarea "In our first"
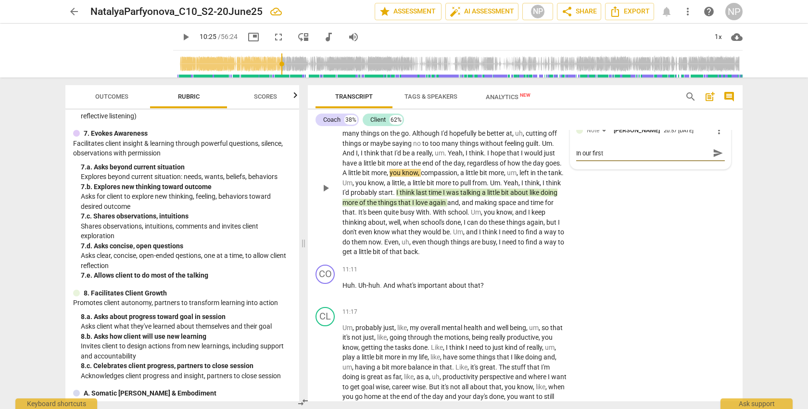
type textarea "In our first"
type textarea "In our first s"
type textarea "In our first se"
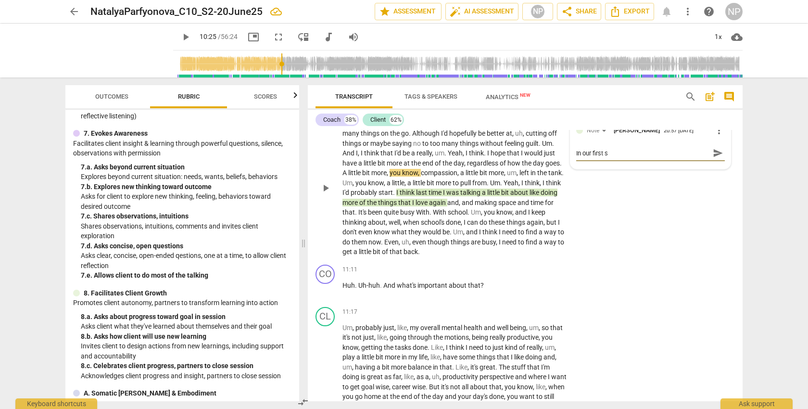
type textarea "In our first se"
type textarea "In our first ses"
type textarea "In our first sess"
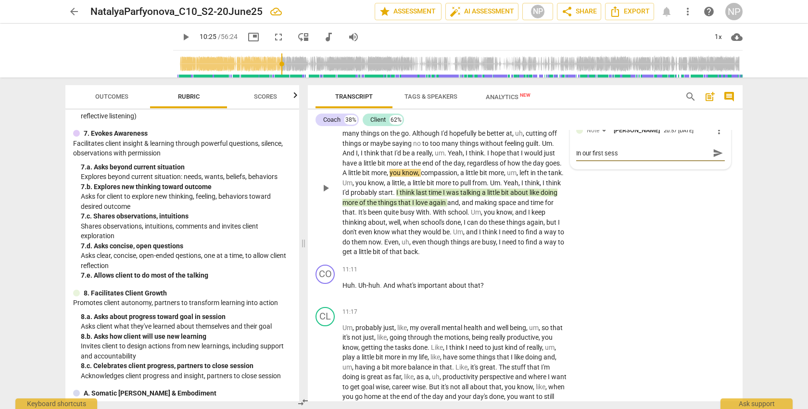
type textarea "In our first sessi"
type textarea "In our first sessio"
type textarea "In our first session"
type textarea "In our first session,"
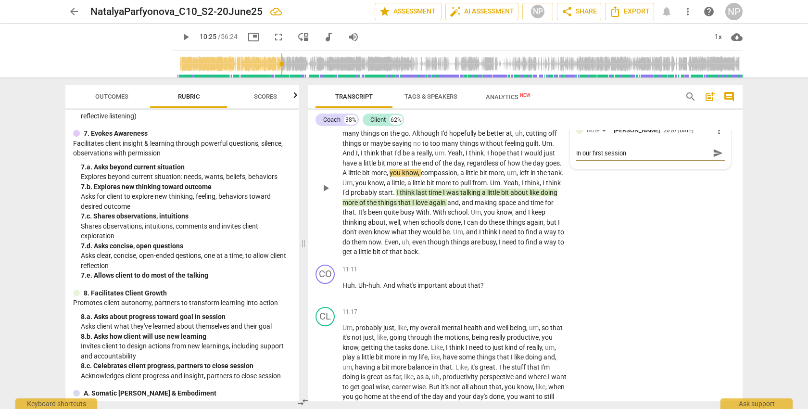
type textarea "In our first session,"
type textarea "In our first session, w"
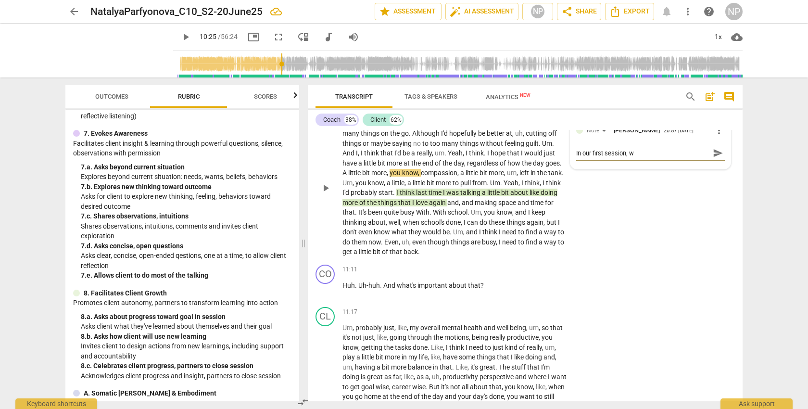
type textarea "In our first session, we"
type textarea "In our first session, we d"
type textarea "In our first session, we di"
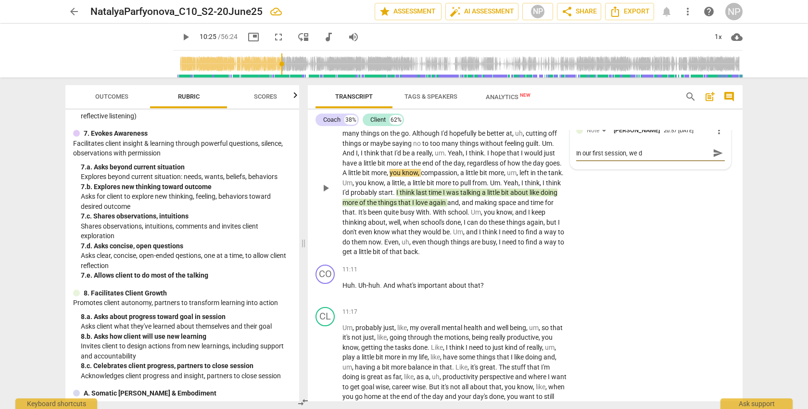
type textarea "In our first session, we di"
type textarea "In our first session, we dis"
type textarea "In our first session, we disc"
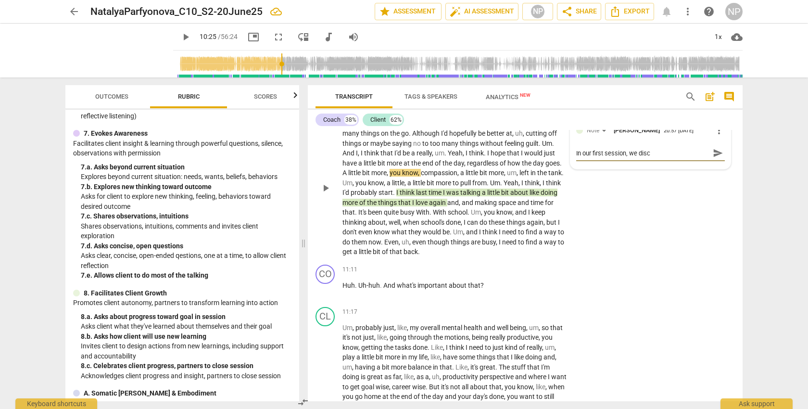
type textarea "In our first session, we disci"
type textarea "In our first session, we discis"
type textarea "In our first session, we disciss"
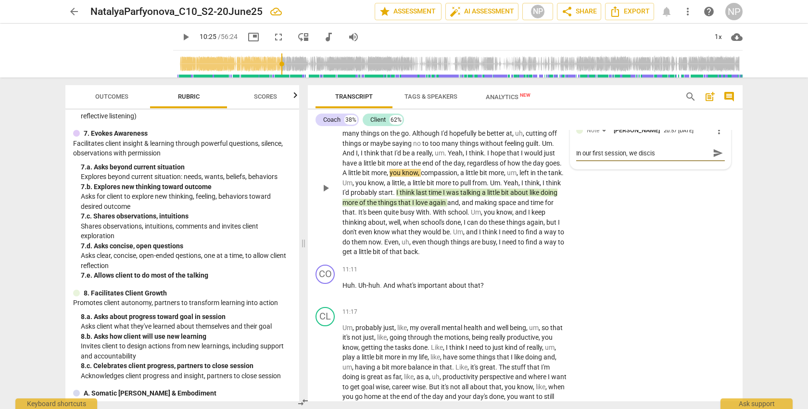
type textarea "In our first session, we disciss"
type textarea "In our first session, we discis"
type textarea "In our first session, we disci"
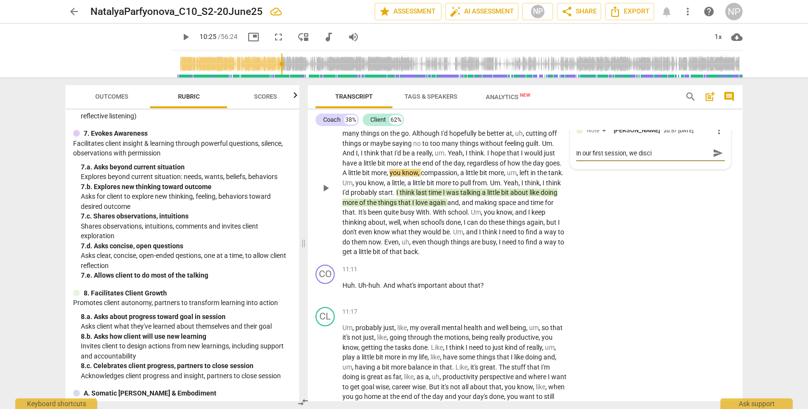
type textarea "In our first session, we disc"
type textarea "In our first session, we discu"
type textarea "In our first session, we discus"
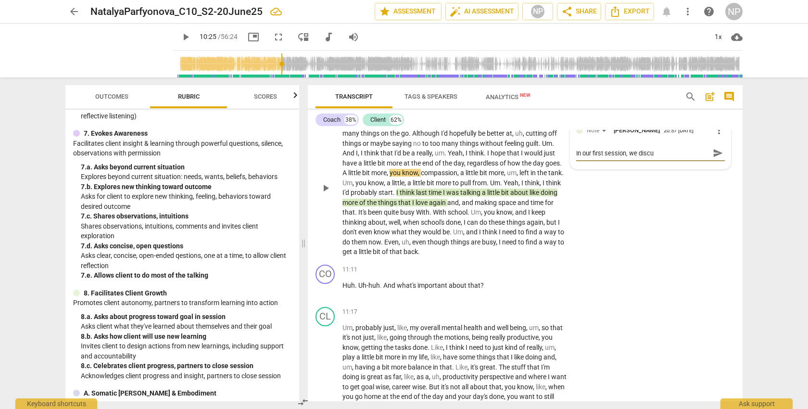
type textarea "In our first session, we discus"
type textarea "In our first session, we discuss"
type textarea "In our first session, we discusse"
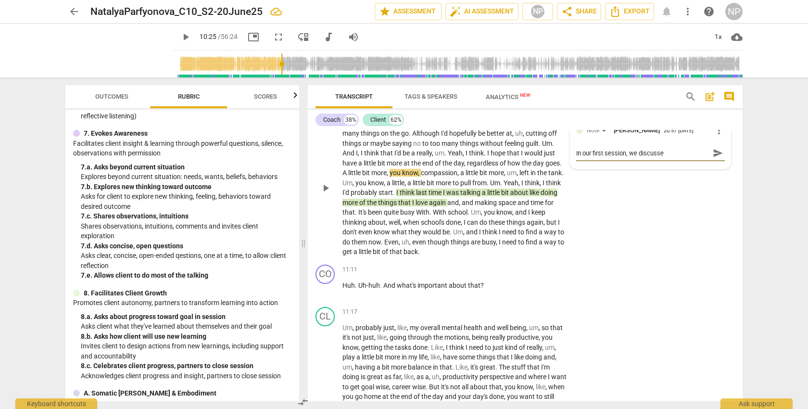
type textarea "In our first session, we discussed"
type textarea "In our first session, we discussed t"
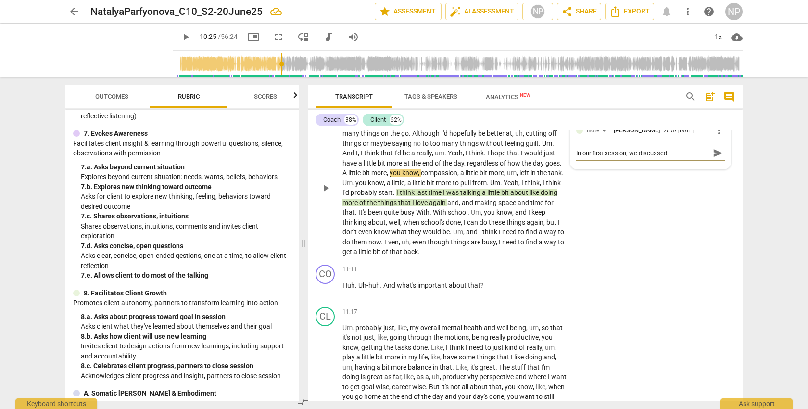
type textarea "In our first session, we discussed t"
type textarea "In our first session, we discussed th"
click at [668, 167] on textarea "In our first session, we discussed things she used to love to do for her" at bounding box center [642, 158] width 133 height 18
click at [665, 167] on textarea "In our first session, we discussed things she used to love to do for her" at bounding box center [642, 158] width 133 height 18
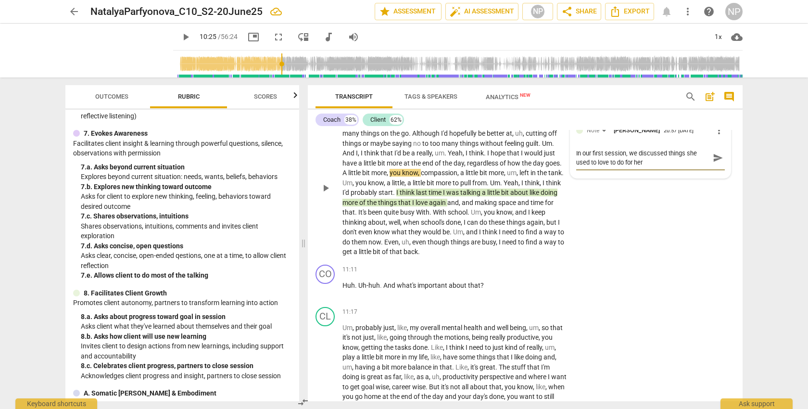
drag, startPoint x: 596, startPoint y: 183, endPoint x: 573, endPoint y: 183, distance: 23.1
click at [573, 178] on div "Note [PERSON_NAME] 20:57 [DATE] more_vert In our first session, we discussed th…" at bounding box center [650, 148] width 160 height 59
click at [584, 167] on textarea "In our first session, we discussed things she love to do for her" at bounding box center [642, 158] width 133 height 18
drag, startPoint x: 609, startPoint y: 184, endPoint x: 659, endPoint y: 184, distance: 50.5
click at [659, 167] on textarea "In our first session, we discussed things she loves to do ( to do for her" at bounding box center [642, 158] width 133 height 18
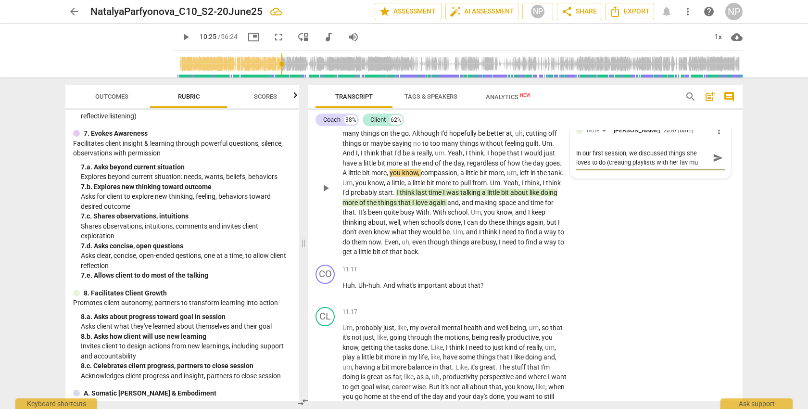
click at [631, 167] on textarea "In our first session, we discussed things she loves to do (creating playlists w…" at bounding box center [642, 158] width 133 height 18
click at [696, 167] on textarea "In our first session, we discussed things she loves to do (creating playlists w…" at bounding box center [642, 158] width 133 height 18
drag, startPoint x: 605, startPoint y: 183, endPoint x: 707, endPoint y: 184, distance: 101.9
click at [707, 167] on div "In our first session, we discussed things she loves to do (creating playlists w…" at bounding box center [650, 158] width 149 height 18
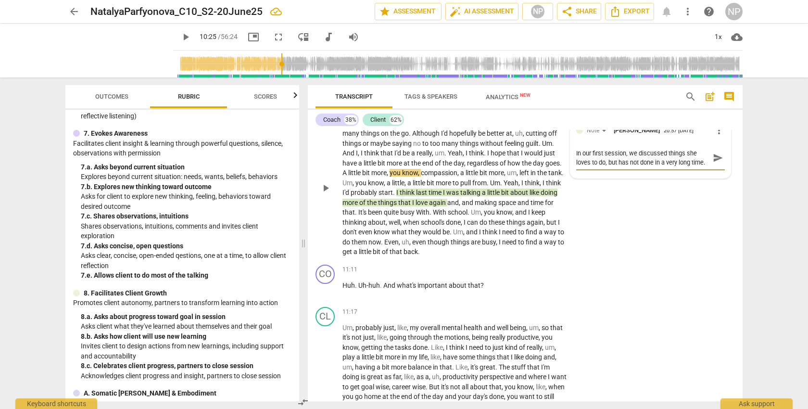
click at [713, 163] on span "send" at bounding box center [718, 157] width 11 height 11
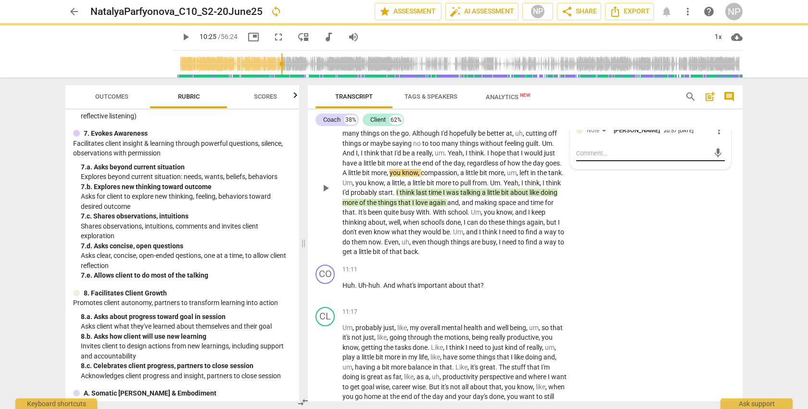
scroll to position [0, 0]
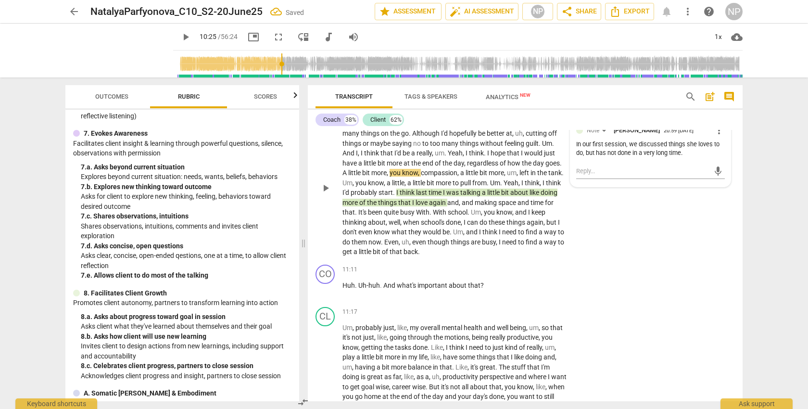
click at [584, 158] on div "In our first session, we discussed things she loves to do, but has not done in …" at bounding box center [650, 149] width 149 height 18
click at [429, 216] on span "With" at bounding box center [422, 212] width 13 height 8
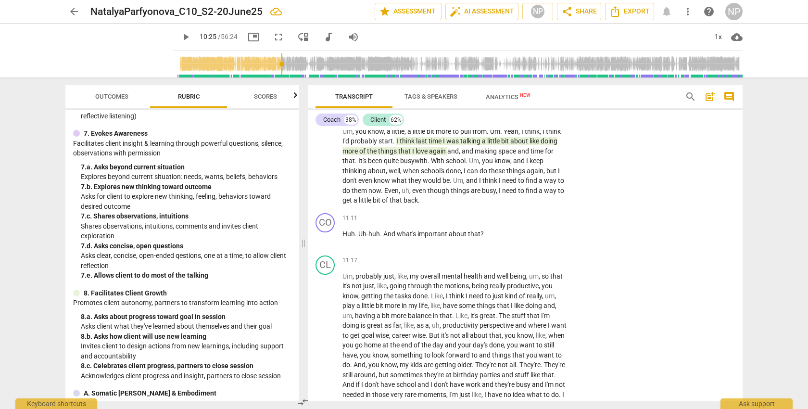
scroll to position [1708, 0]
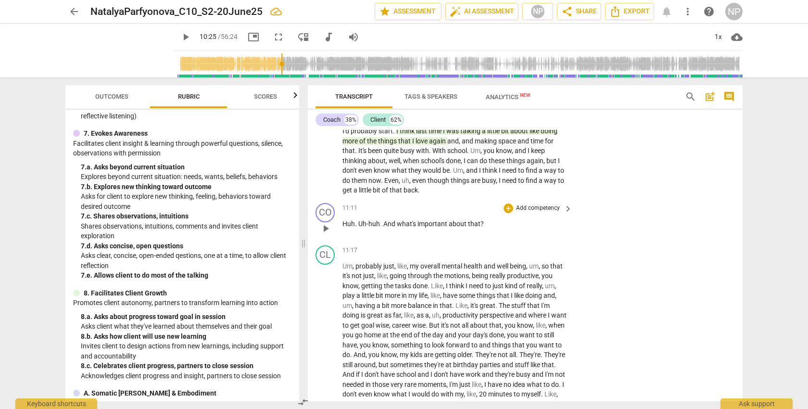
click at [524, 213] on p "Add competency" at bounding box center [538, 208] width 46 height 9
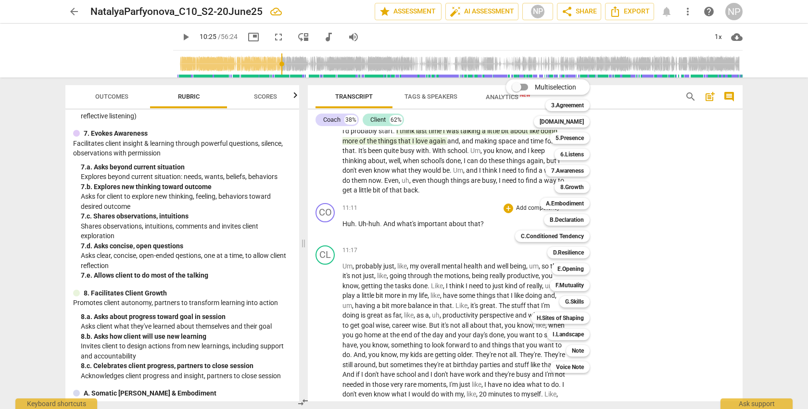
click at [298, 246] on div at bounding box center [404, 204] width 808 height 409
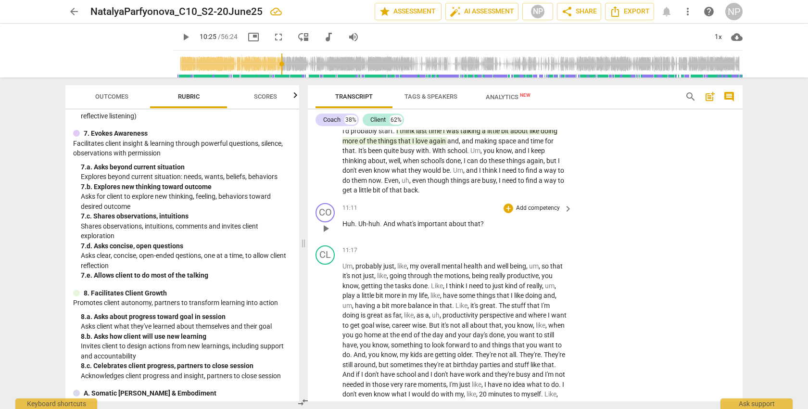
click at [483, 229] on p "Huh . Uh-huh . And what's important about that ?" at bounding box center [454, 224] width 225 height 10
click at [525, 213] on p "Add competency" at bounding box center [538, 208] width 46 height 9
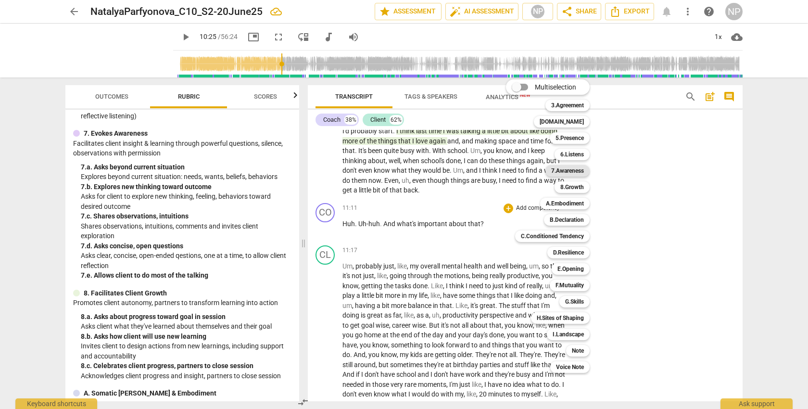
click at [573, 170] on b "7.Awareness" at bounding box center [567, 171] width 33 height 12
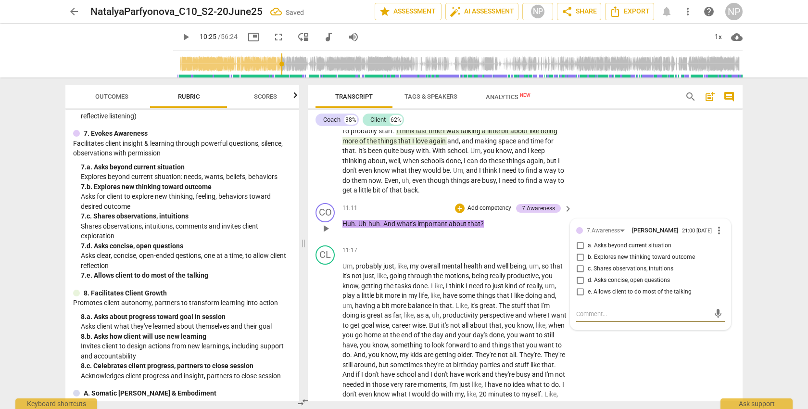
click at [579, 263] on input "b. Explores new thinking toward outcome" at bounding box center [579, 257] width 15 height 12
click at [579, 286] on input "d. Asks concise, open questions" at bounding box center [579, 281] width 15 height 12
click at [578, 298] on input "e. Allows client to do most of the talking" at bounding box center [579, 292] width 15 height 12
click at [484, 270] on span "health" at bounding box center [473, 266] width 20 height 8
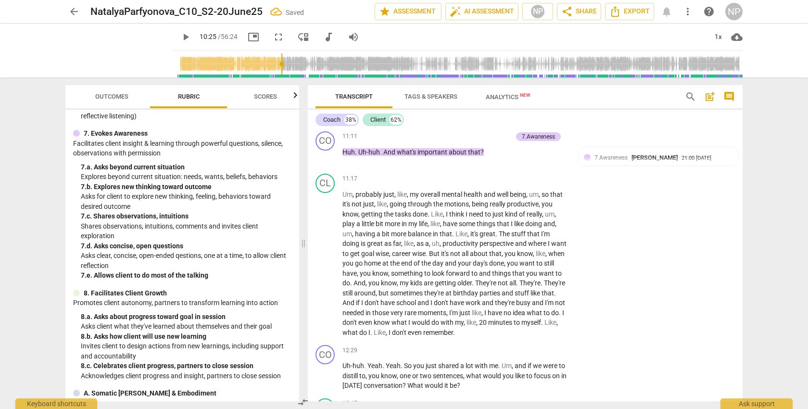
scroll to position [1780, 0]
click at [510, 198] on span "well" at bounding box center [503, 194] width 13 height 8
drag, startPoint x: 442, startPoint y: 263, endPoint x: 433, endPoint y: 262, distance: 9.2
click at [433, 262] on p "Um , probably just , like , my overall mental health and well- being , um , so …" at bounding box center [454, 263] width 225 height 148
click at [444, 247] on span "productivity" at bounding box center [460, 243] width 37 height 8
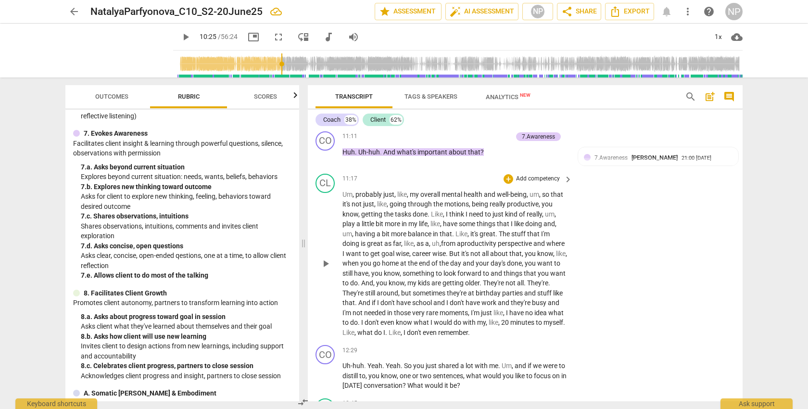
click at [533, 247] on span "perspective" at bounding box center [516, 243] width 36 height 8
click at [409, 257] on span "wise" at bounding box center [402, 254] width 13 height 8
click at [444, 257] on span "wise" at bounding box center [437, 254] width 13 height 8
click at [408, 257] on span "wise" at bounding box center [400, 254] width 13 height 8
click at [431, 257] on span "career -" at bounding box center [421, 254] width 21 height 8
